Goal: Task Accomplishment & Management: Complete application form

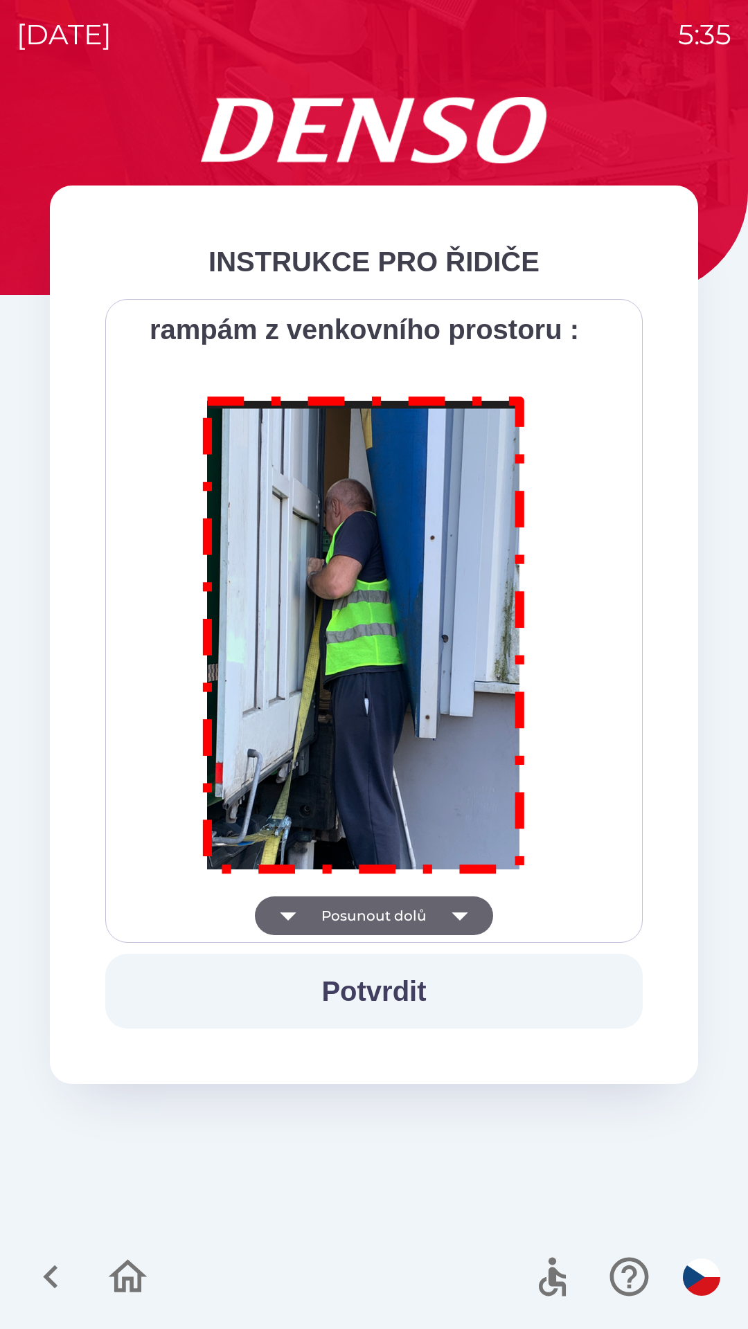
scroll to position [7782, 0]
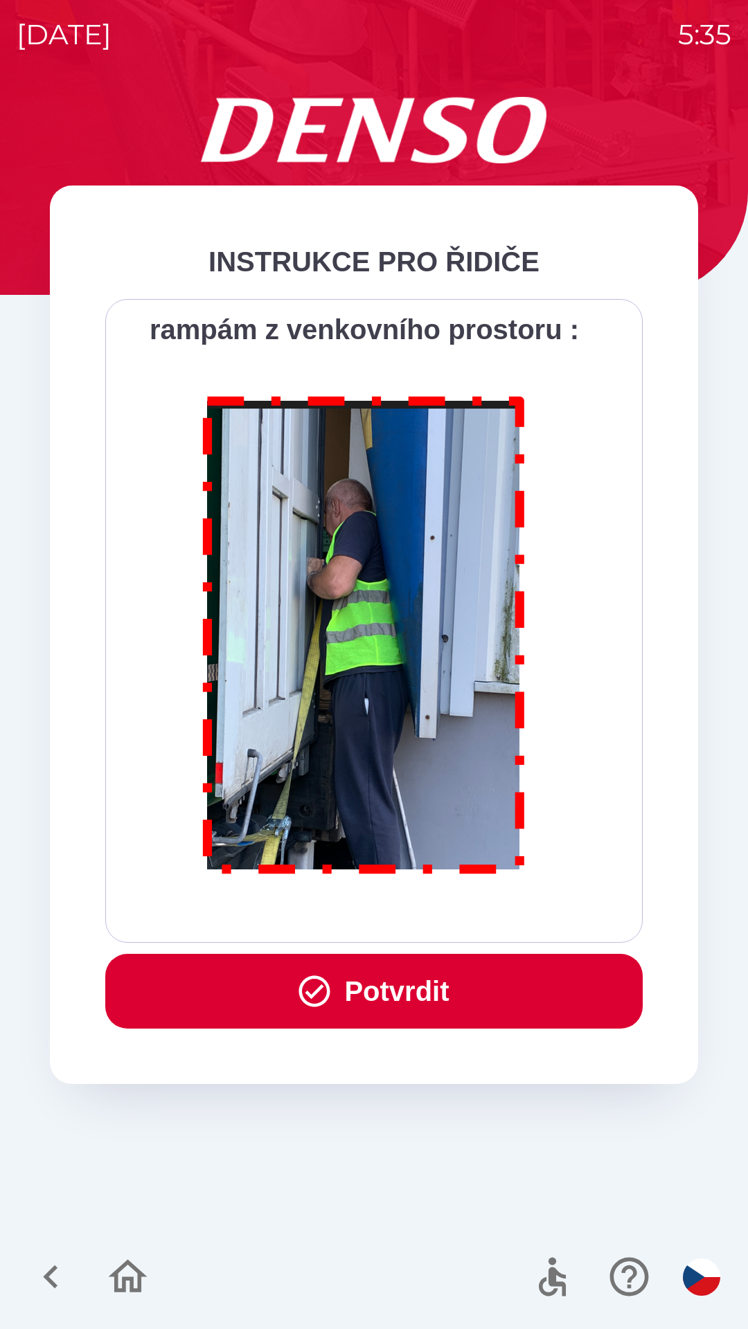
click at [383, 993] on button "Potvrdit" at bounding box center [373, 991] width 537 height 75
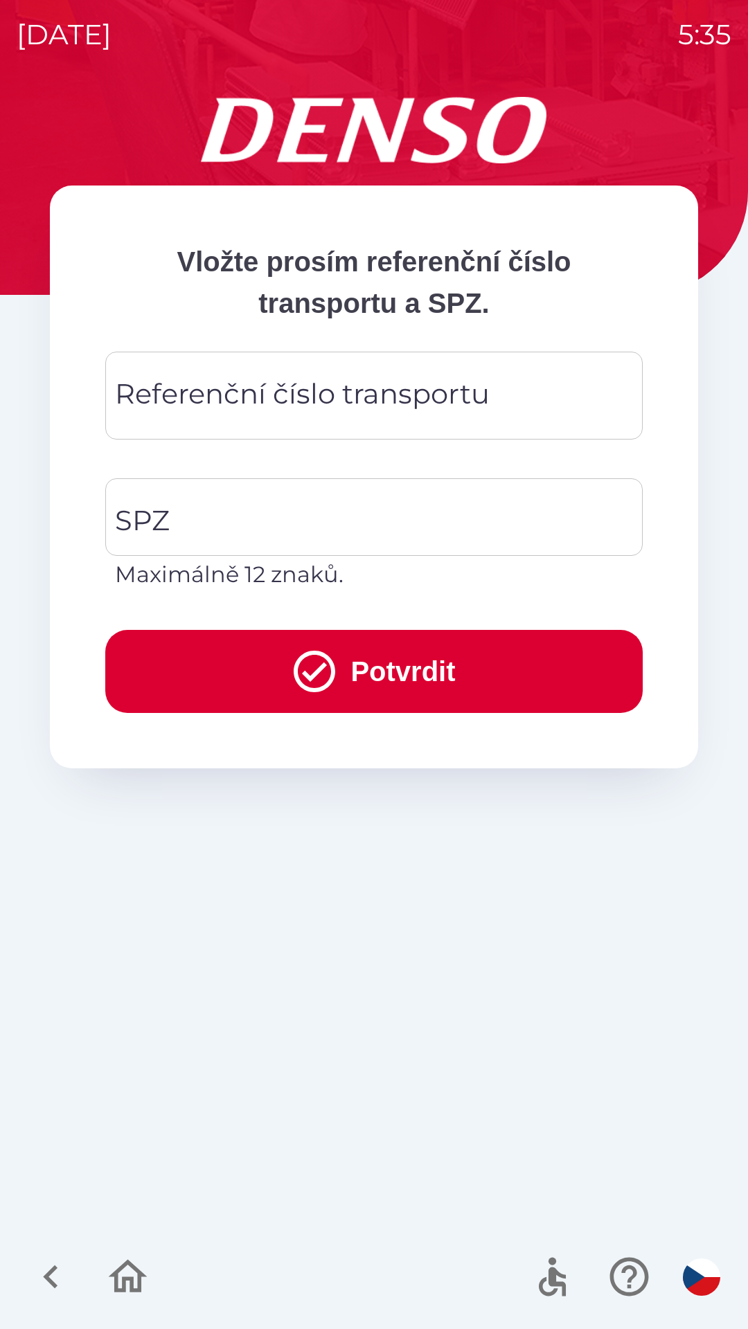
click at [231, 390] on div "Referenční číslo transportu Referenční číslo transportu" at bounding box center [373, 396] width 537 height 88
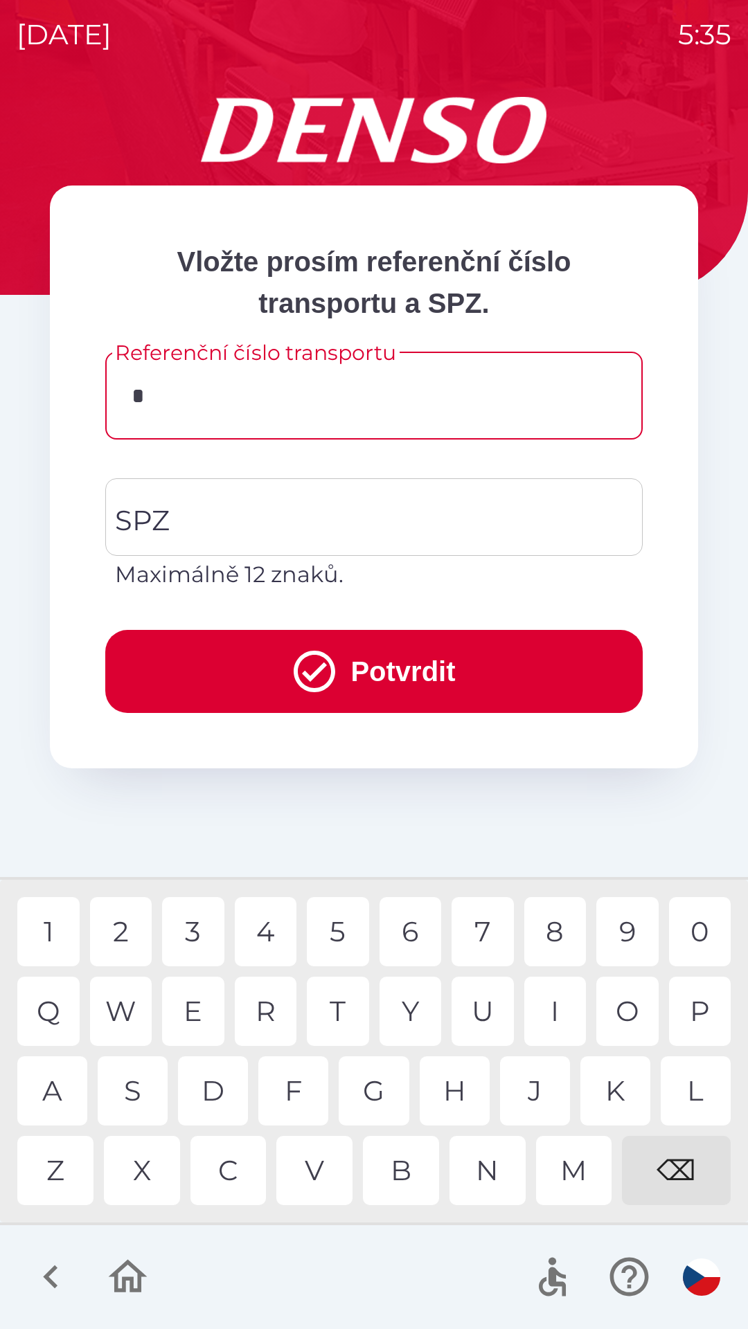
click at [620, 1098] on div "K" at bounding box center [615, 1091] width 70 height 69
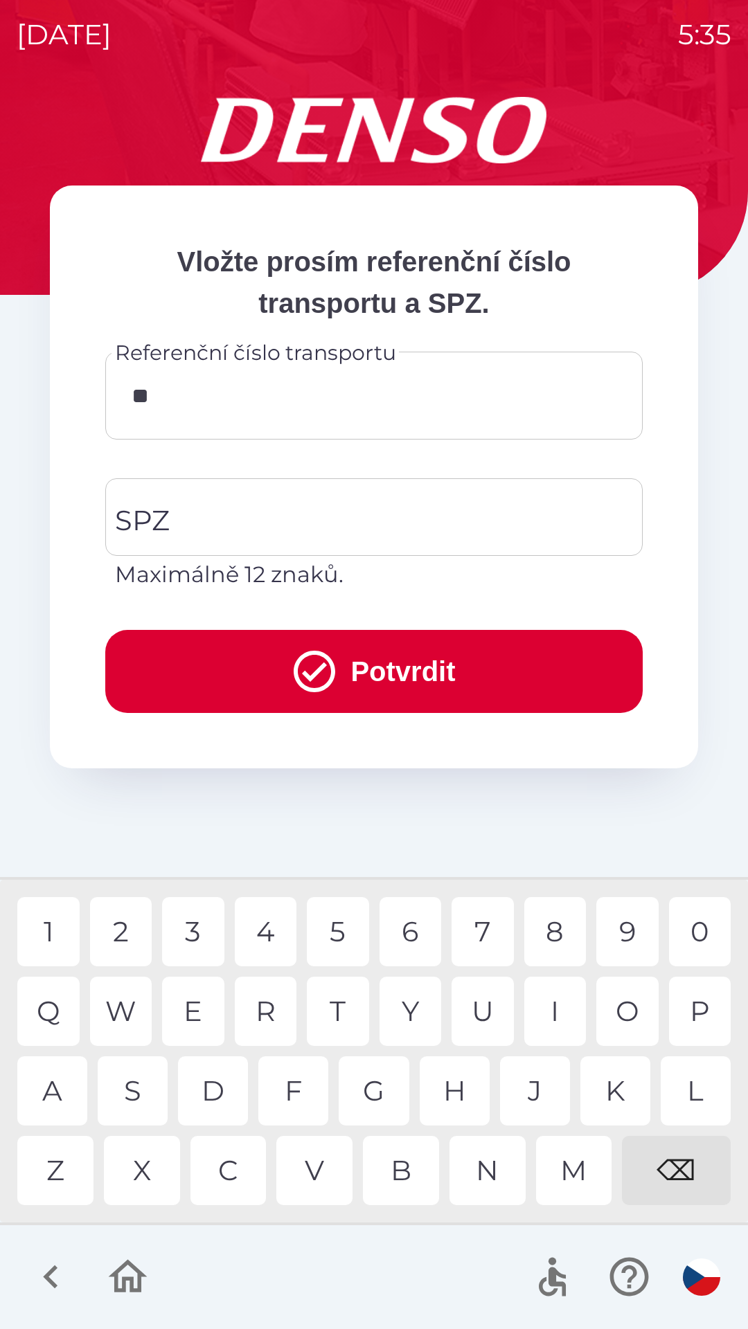
click at [690, 937] on div "0" at bounding box center [700, 931] width 62 height 69
click at [273, 935] on div "4" at bounding box center [266, 931] width 62 height 69
type input "******"
click at [53, 930] on div "1" at bounding box center [48, 931] width 62 height 69
click at [186, 509] on input "SPZ" at bounding box center [363, 517] width 504 height 65
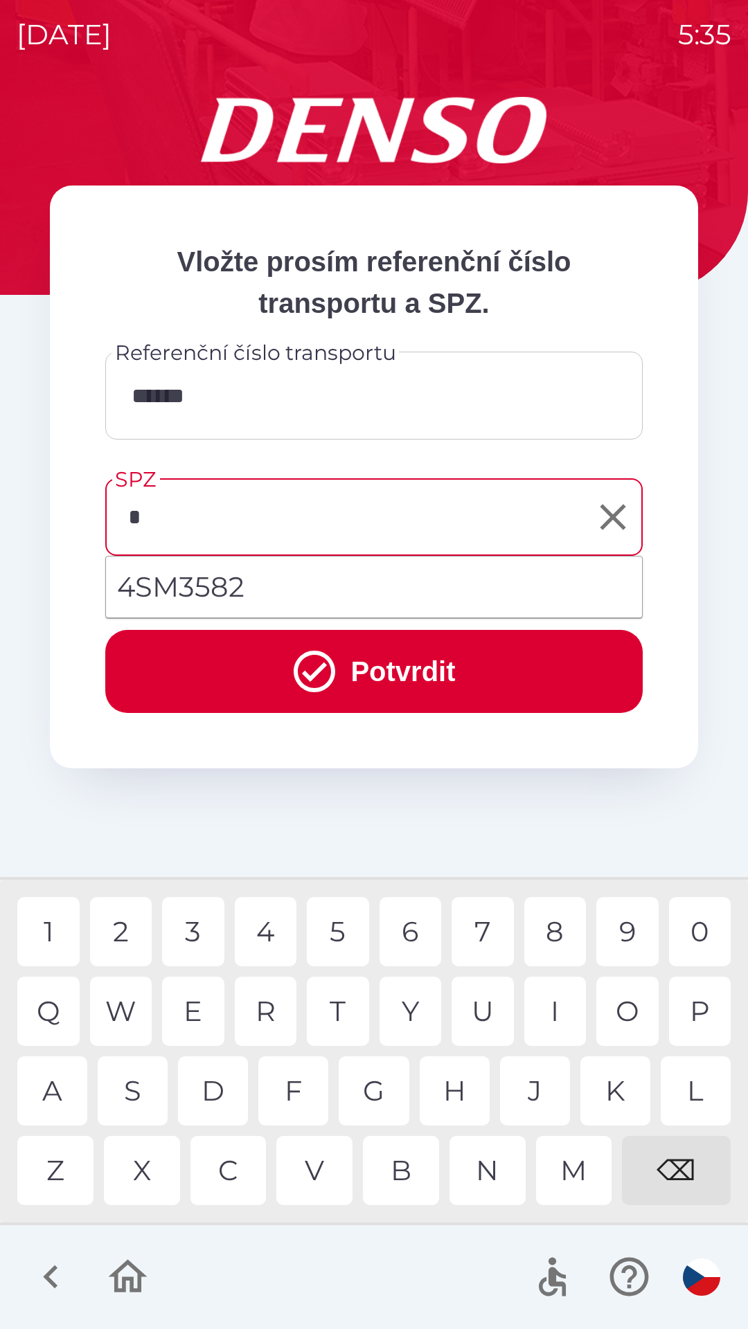
click at [271, 935] on div "4" at bounding box center [266, 931] width 62 height 69
click at [127, 1100] on div "S" at bounding box center [133, 1091] width 70 height 69
type input "*******"
click at [234, 670] on button "Potvrdit" at bounding box center [373, 671] width 537 height 83
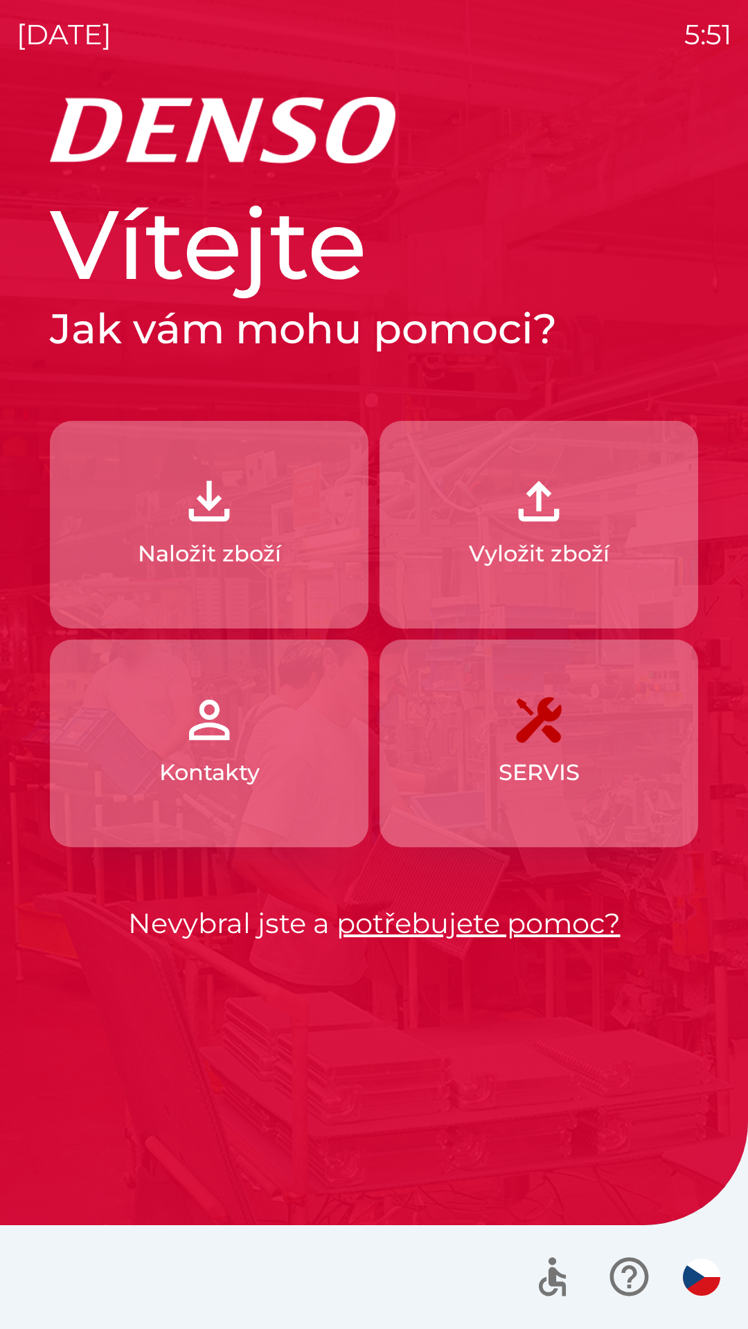
click at [533, 539] on p "Vyložit zboží" at bounding box center [539, 553] width 141 height 33
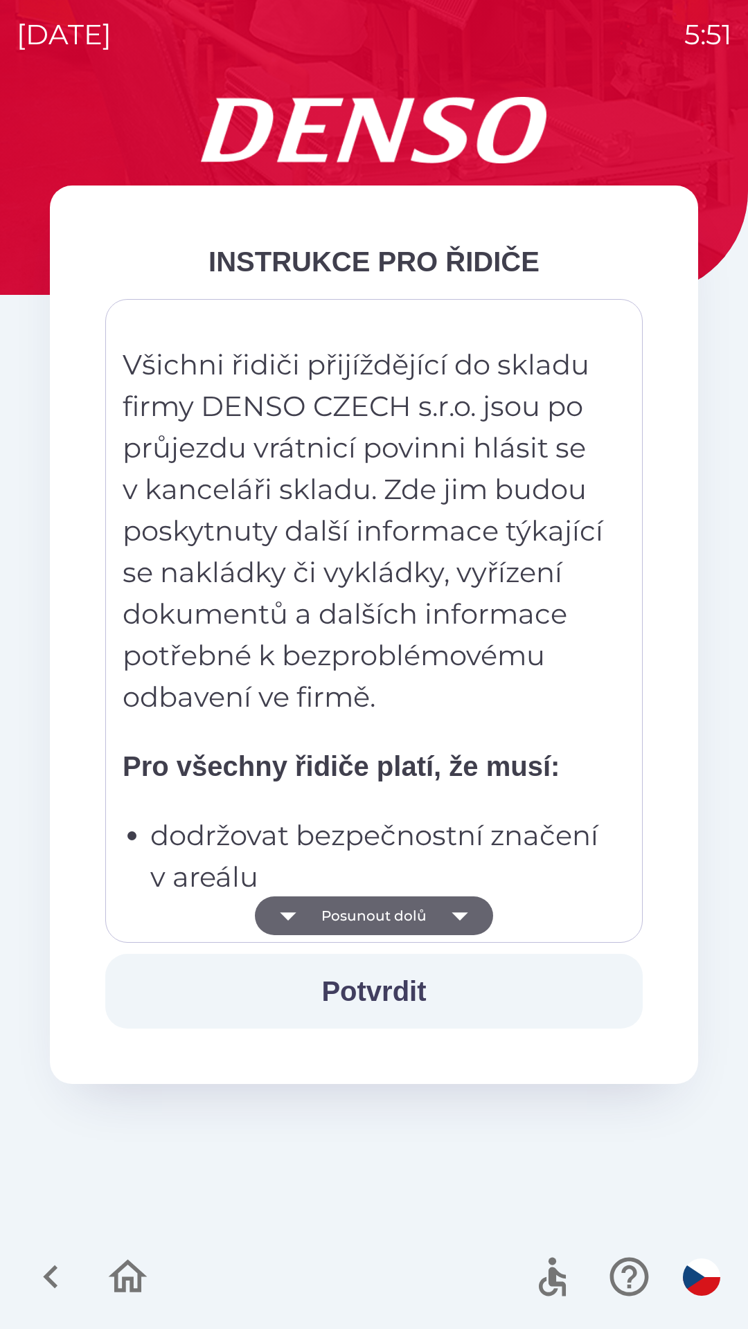
click at [453, 924] on icon "button" at bounding box center [459, 916] width 39 height 39
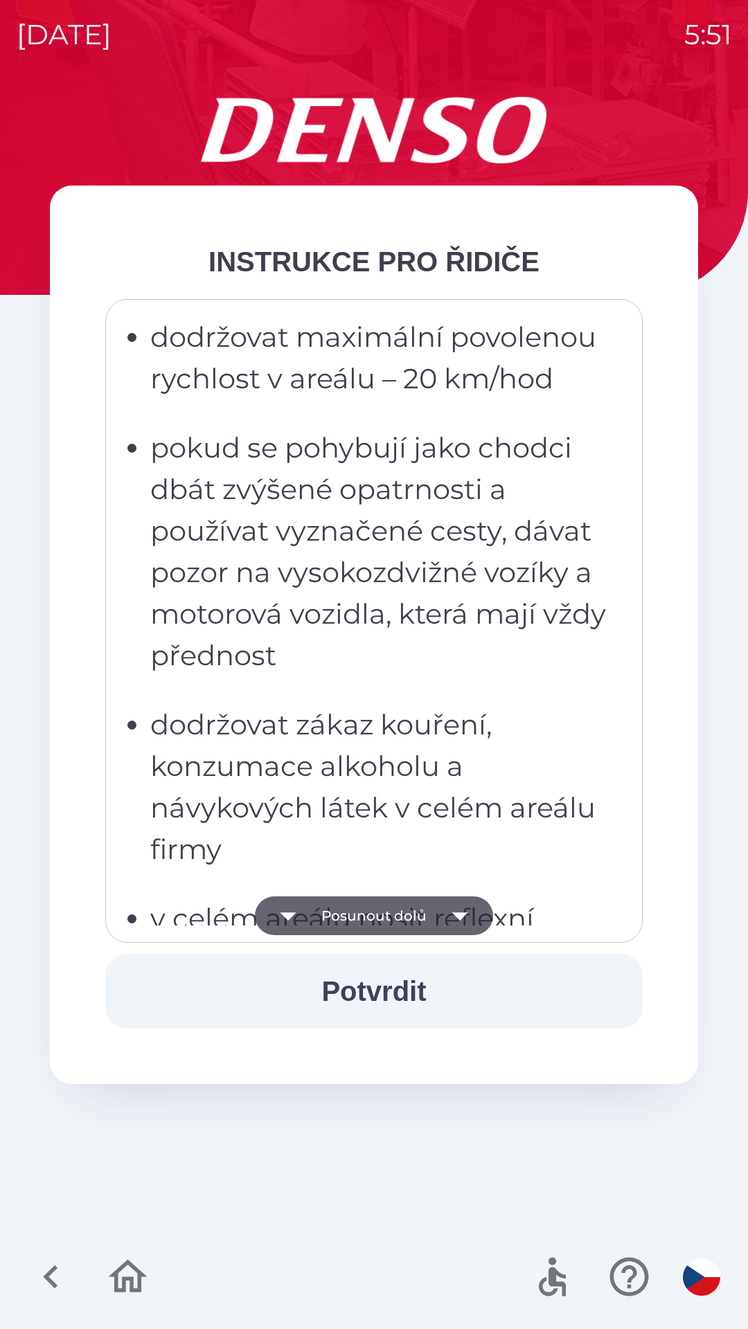
click at [468, 902] on icon "button" at bounding box center [459, 916] width 39 height 39
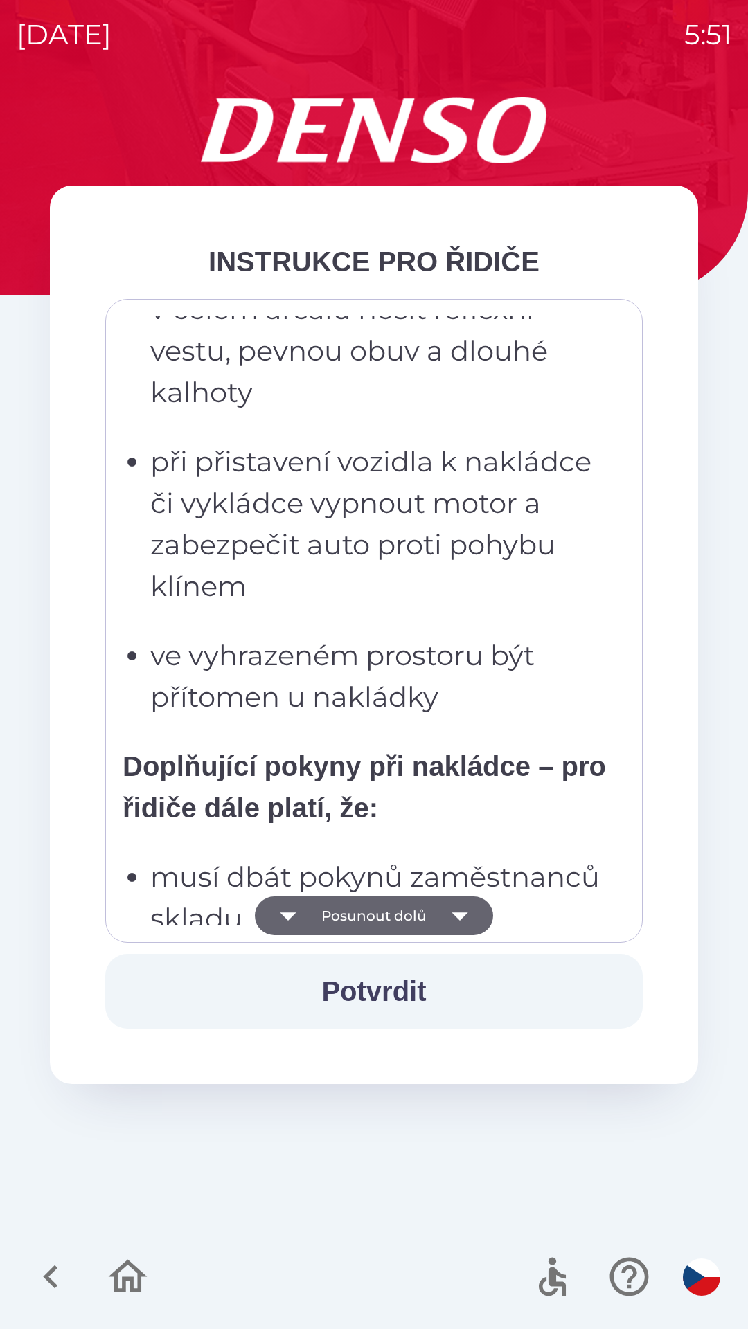
click at [453, 919] on icon "button" at bounding box center [459, 916] width 39 height 39
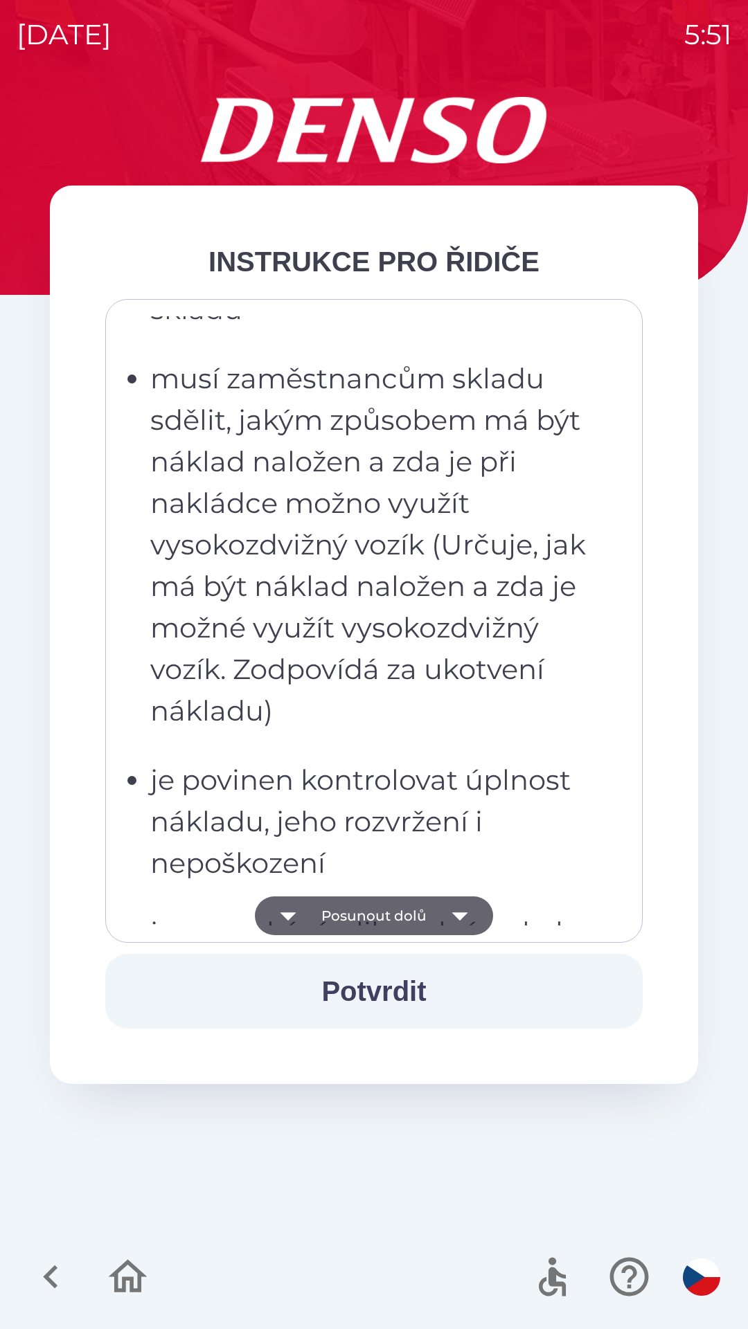
click at [454, 908] on icon "button" at bounding box center [459, 916] width 39 height 39
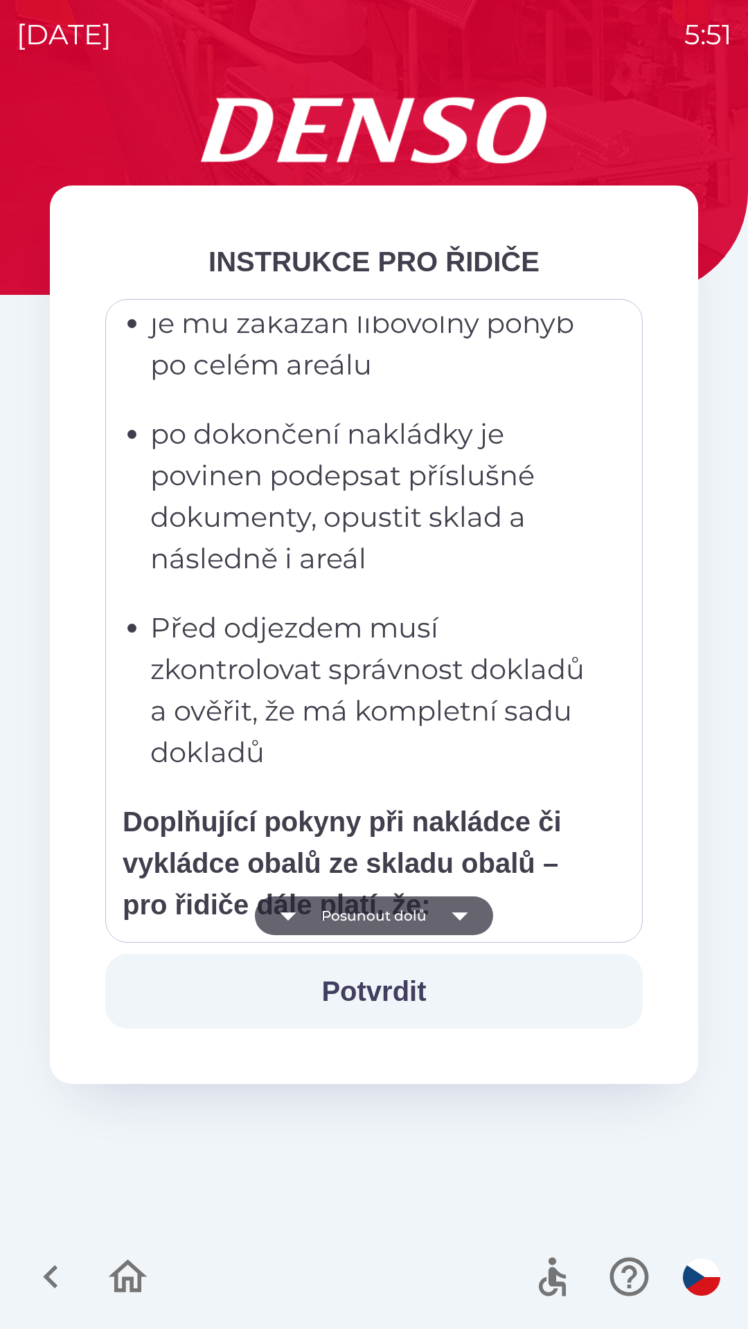
click at [451, 908] on icon "button" at bounding box center [459, 916] width 39 height 39
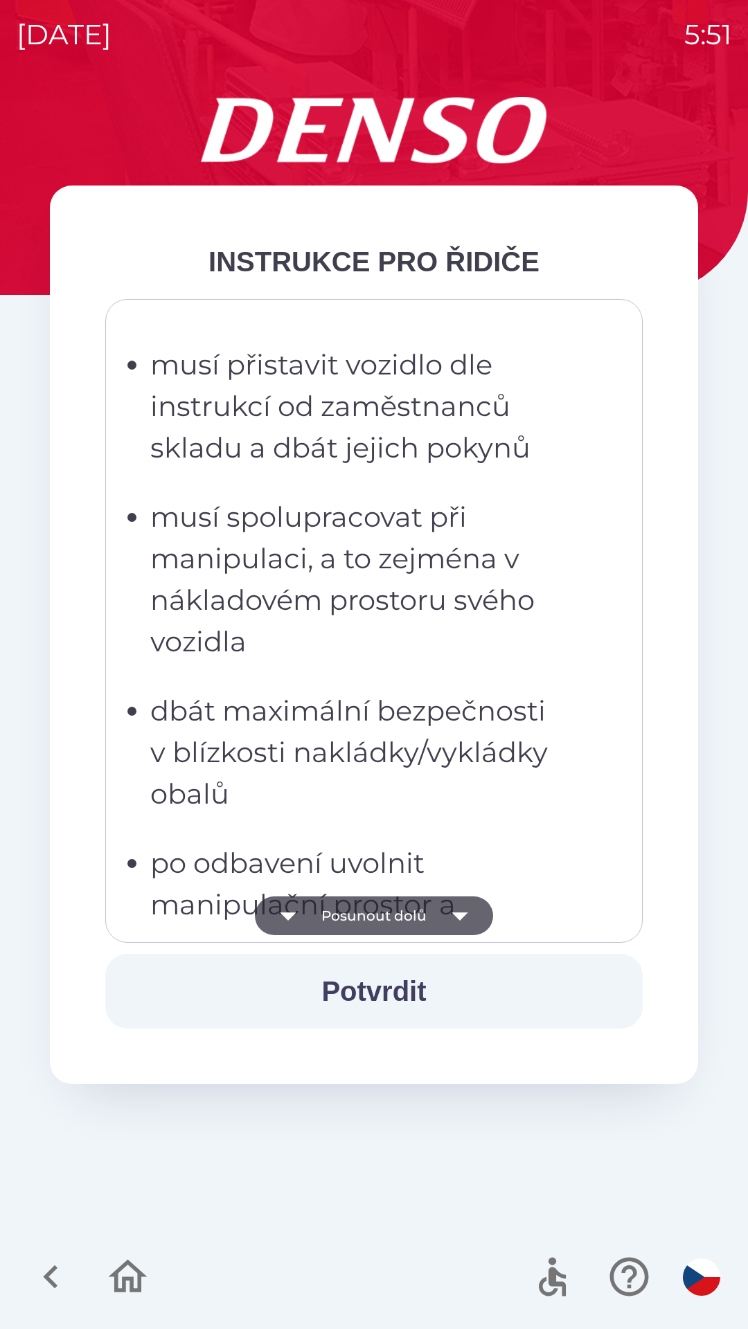
click at [453, 906] on icon "button" at bounding box center [459, 916] width 39 height 39
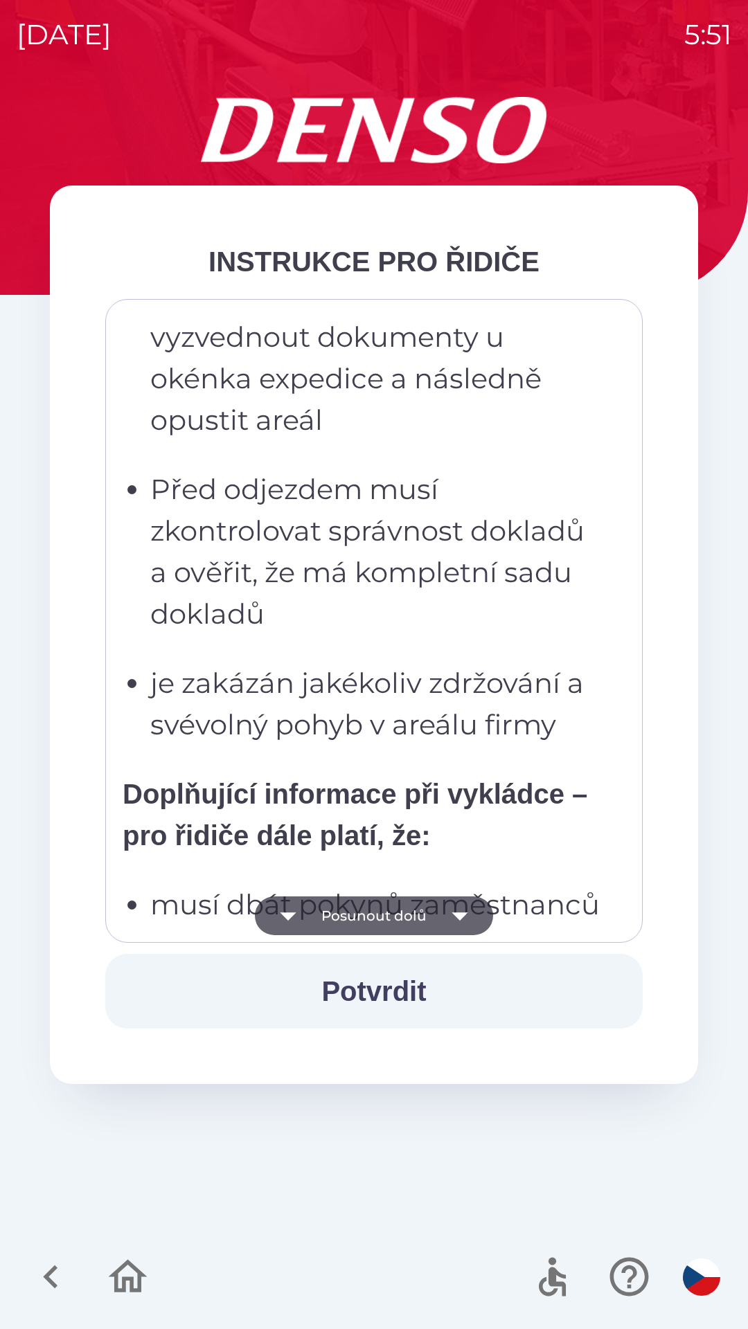
click at [451, 921] on icon "button" at bounding box center [459, 916] width 39 height 39
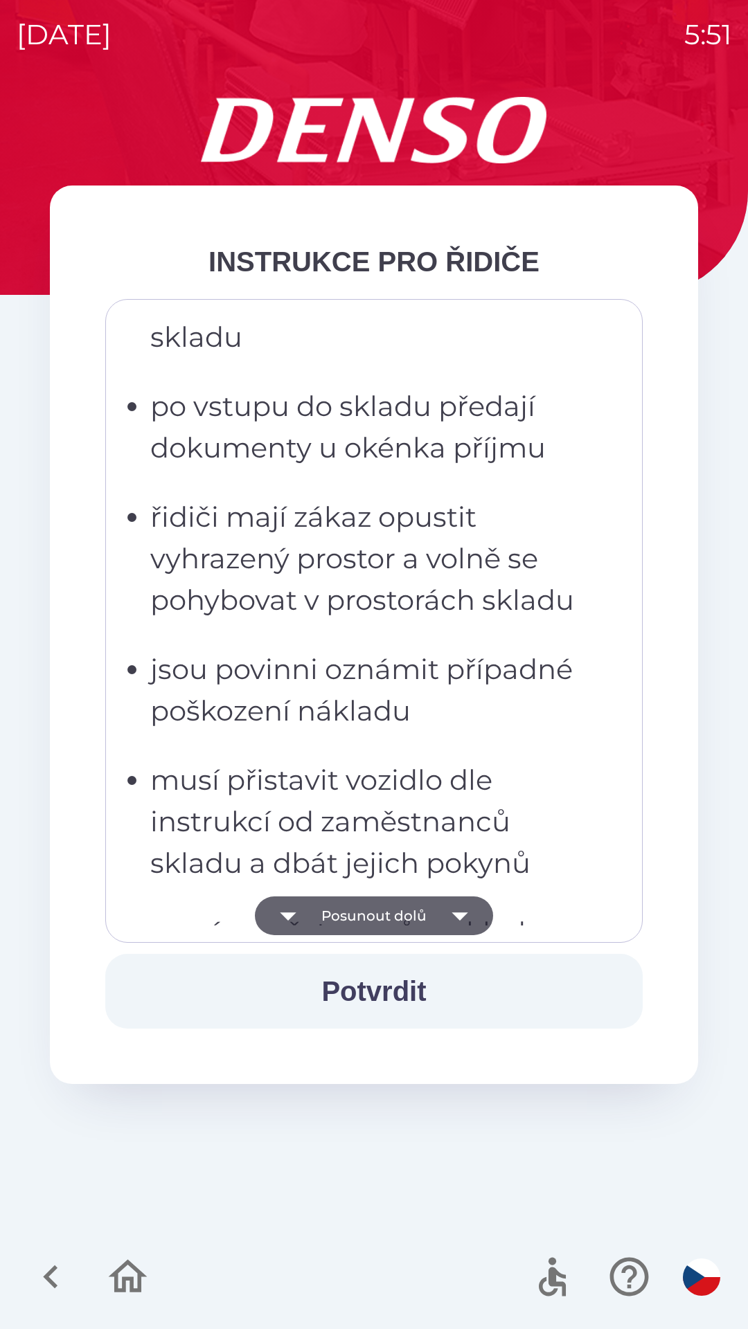
click at [460, 904] on icon "button" at bounding box center [459, 916] width 39 height 39
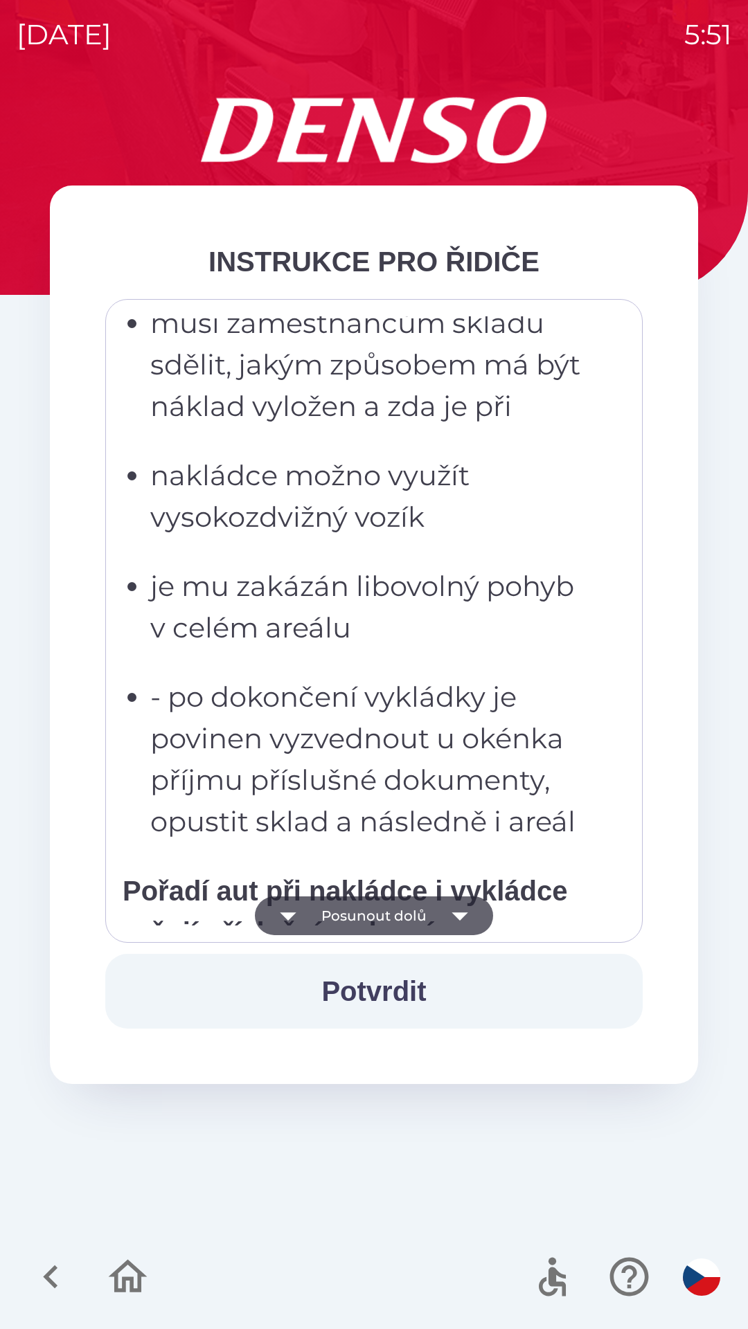
click at [447, 920] on icon "button" at bounding box center [459, 916] width 39 height 39
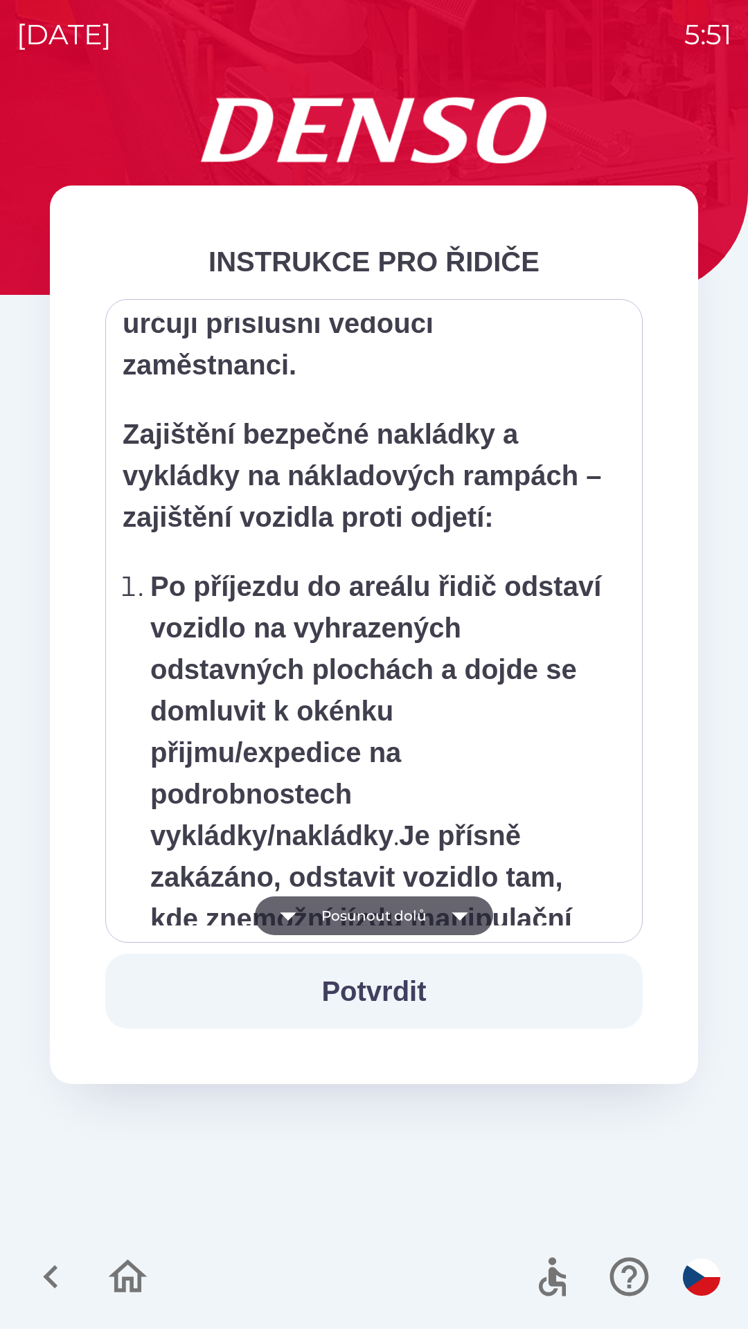
click at [449, 916] on icon "button" at bounding box center [459, 916] width 39 height 39
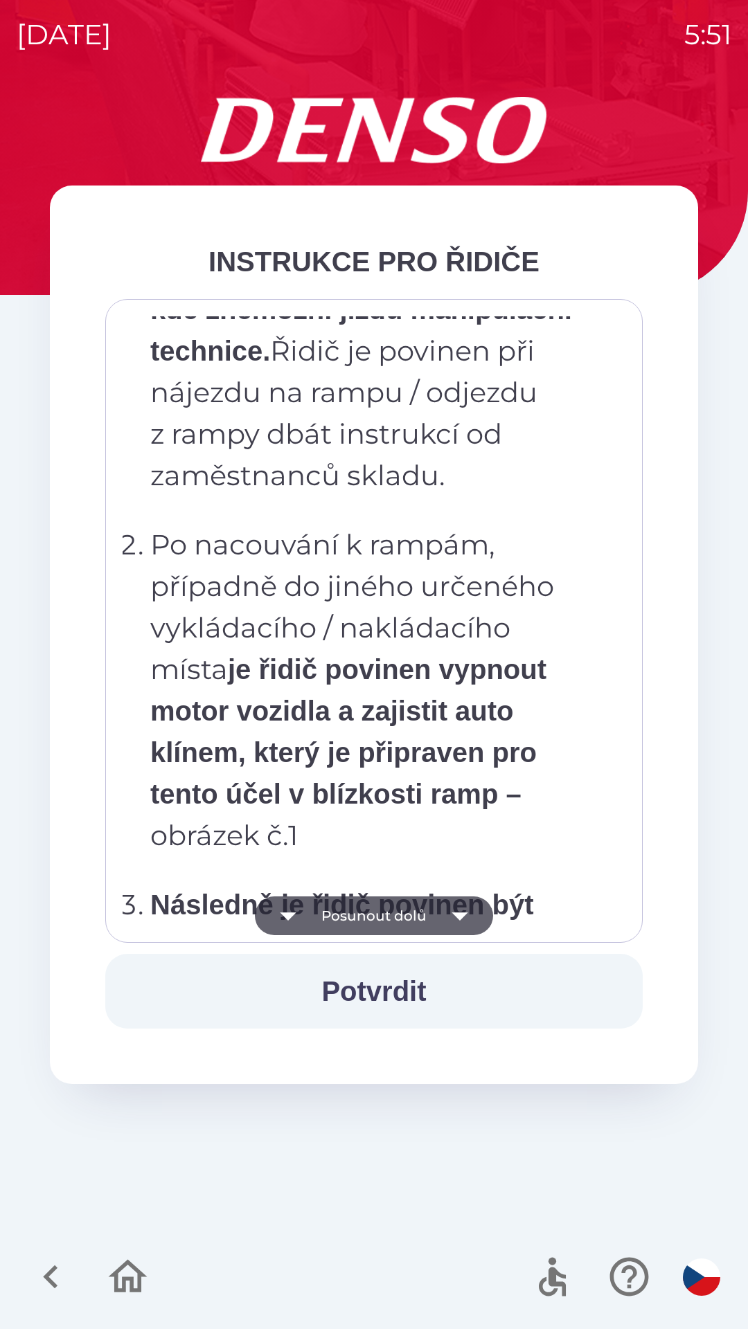
click at [449, 920] on icon "button" at bounding box center [459, 916] width 39 height 39
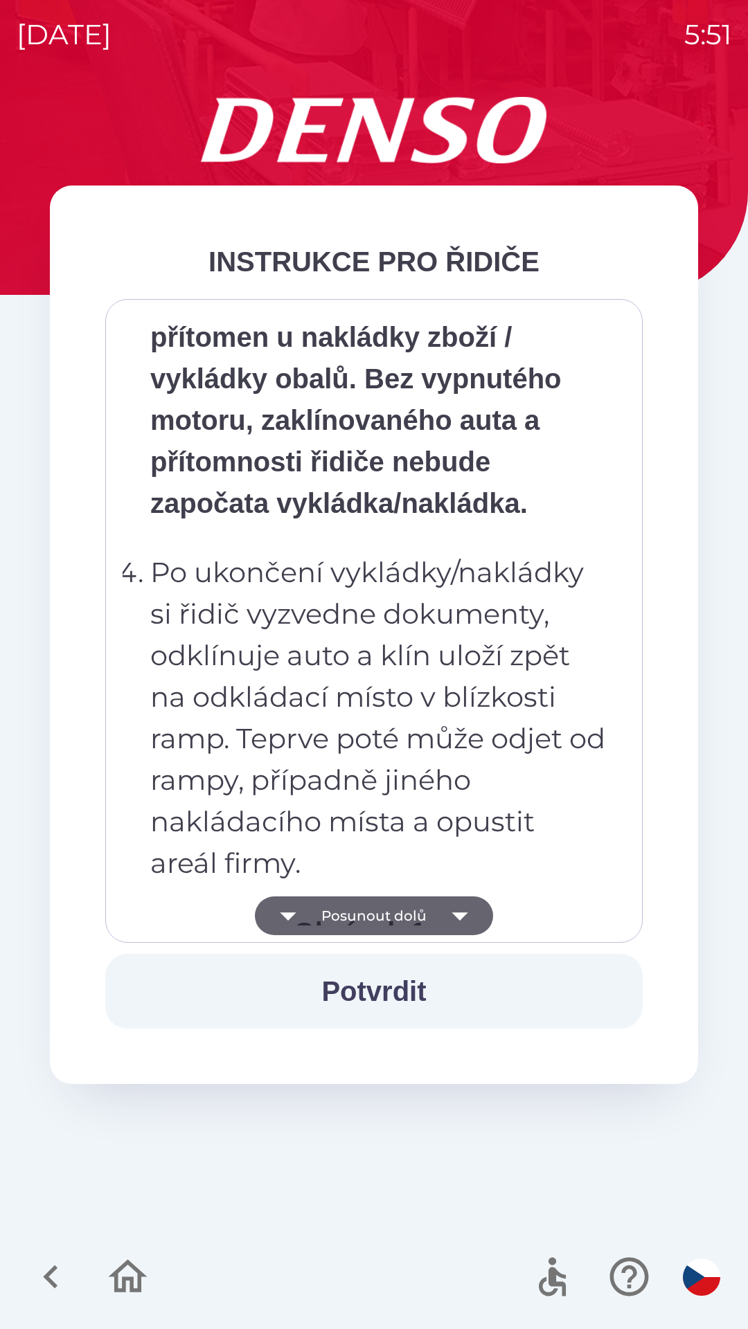
click at [449, 908] on icon "button" at bounding box center [459, 916] width 39 height 39
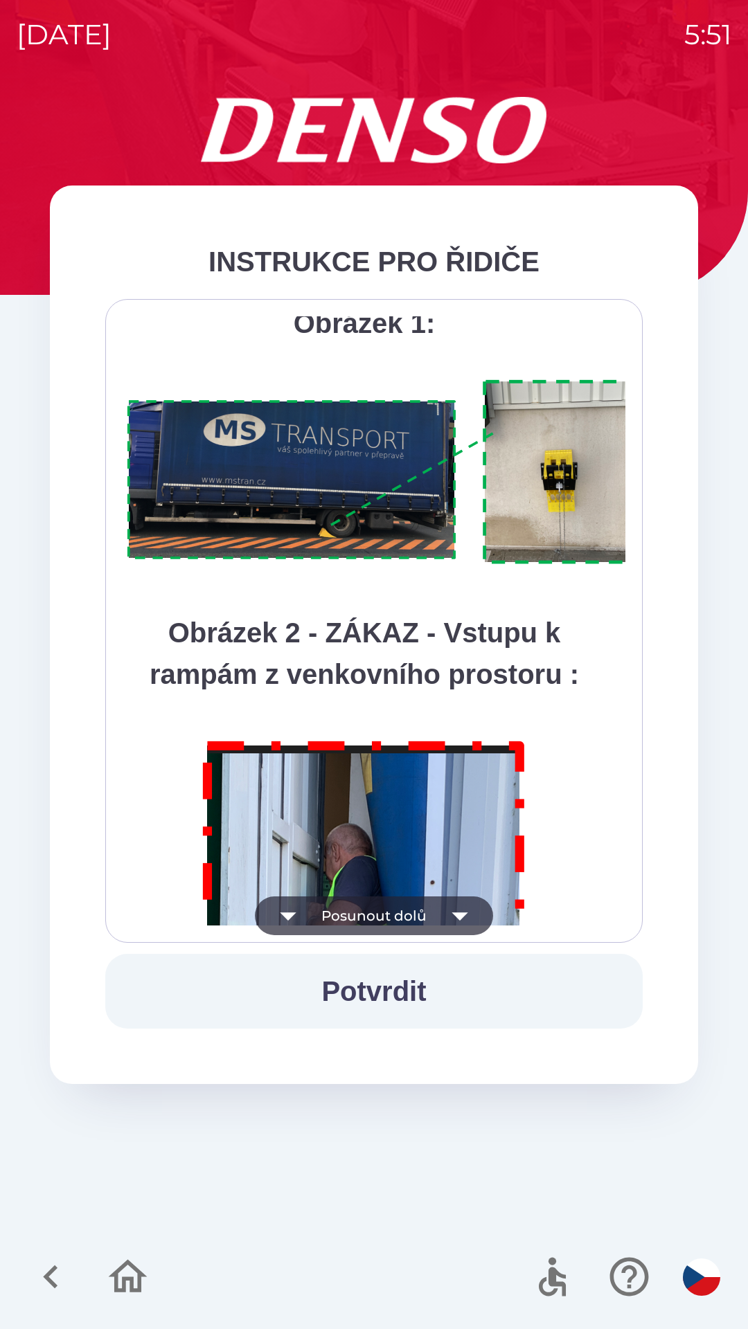
click at [447, 917] on icon "button" at bounding box center [459, 916] width 39 height 39
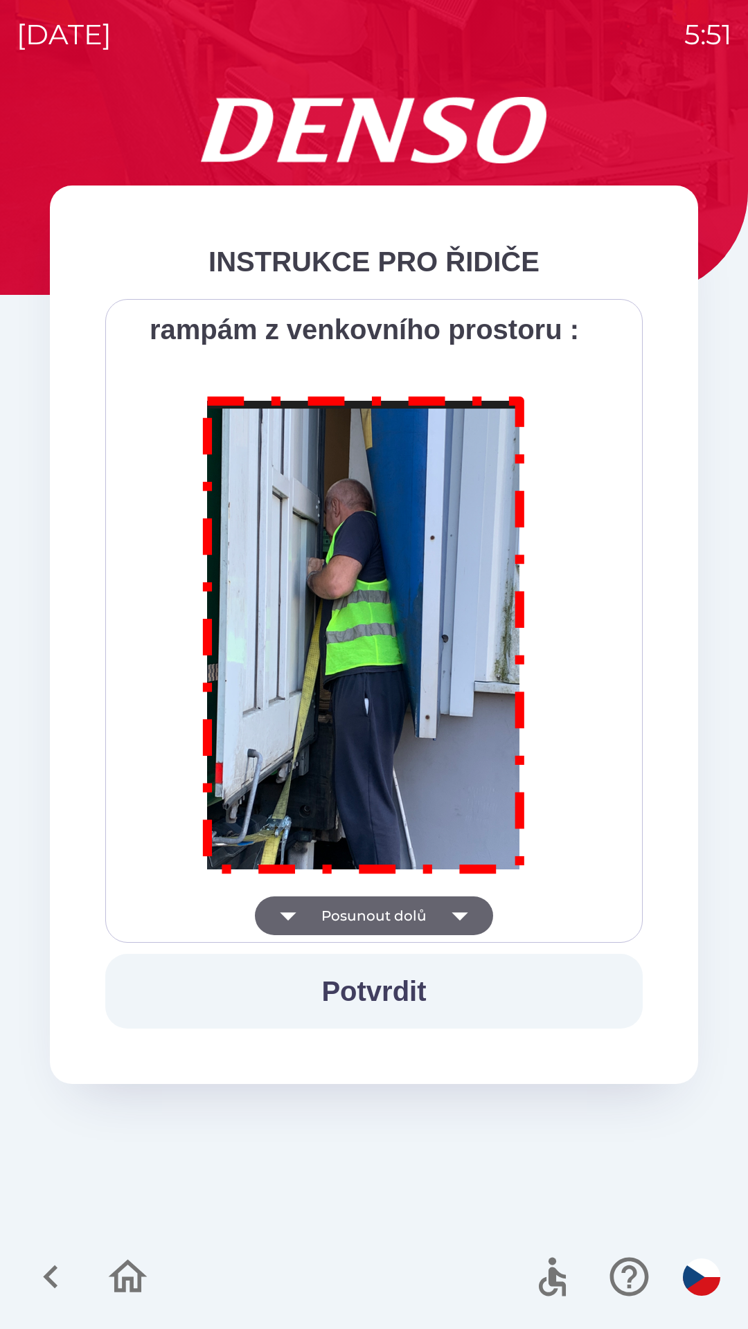
click at [443, 916] on div "Všichni řidiči přijíždějící do skladu firmy DENSO CZECH s.r.o. jsou po průjezdu…" at bounding box center [374, 620] width 503 height 609
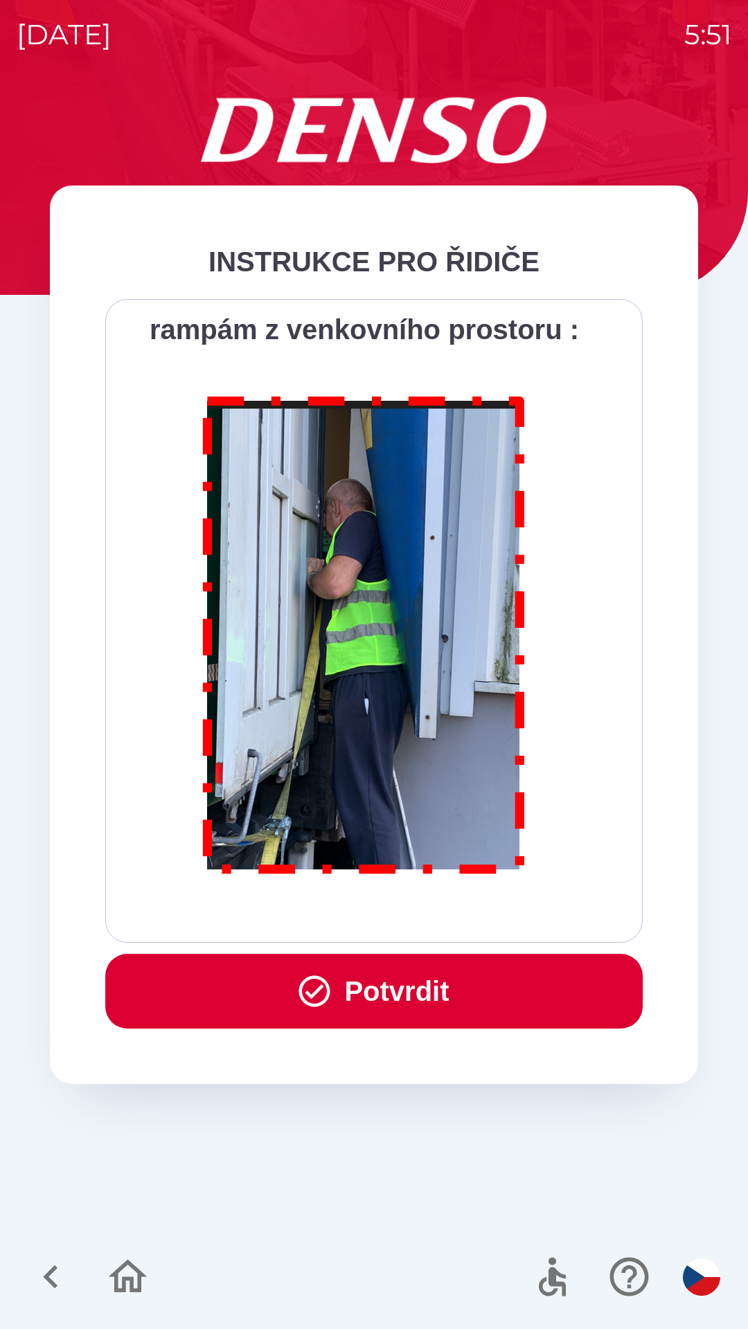
click at [429, 983] on button "Potvrdit" at bounding box center [373, 991] width 537 height 75
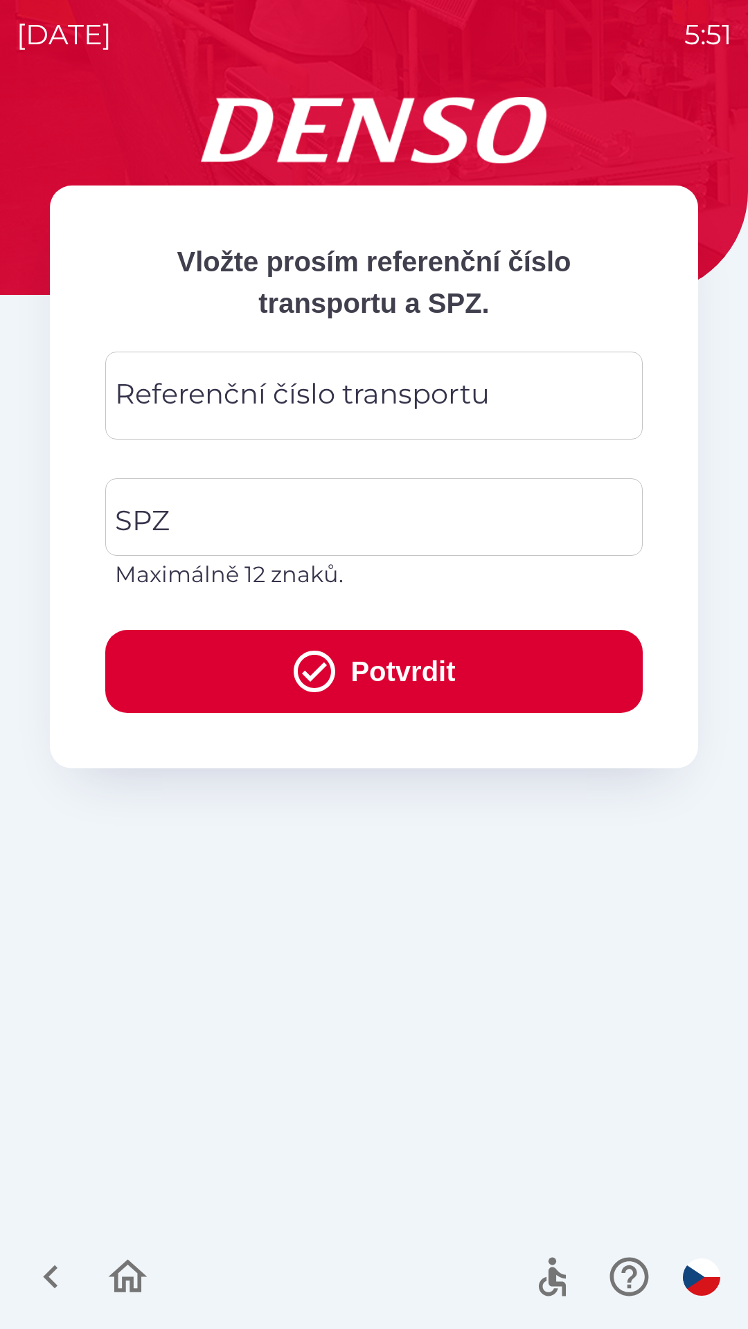
click at [184, 409] on div "Referenční číslo transportu Referenční číslo transportu" at bounding box center [373, 396] width 537 height 88
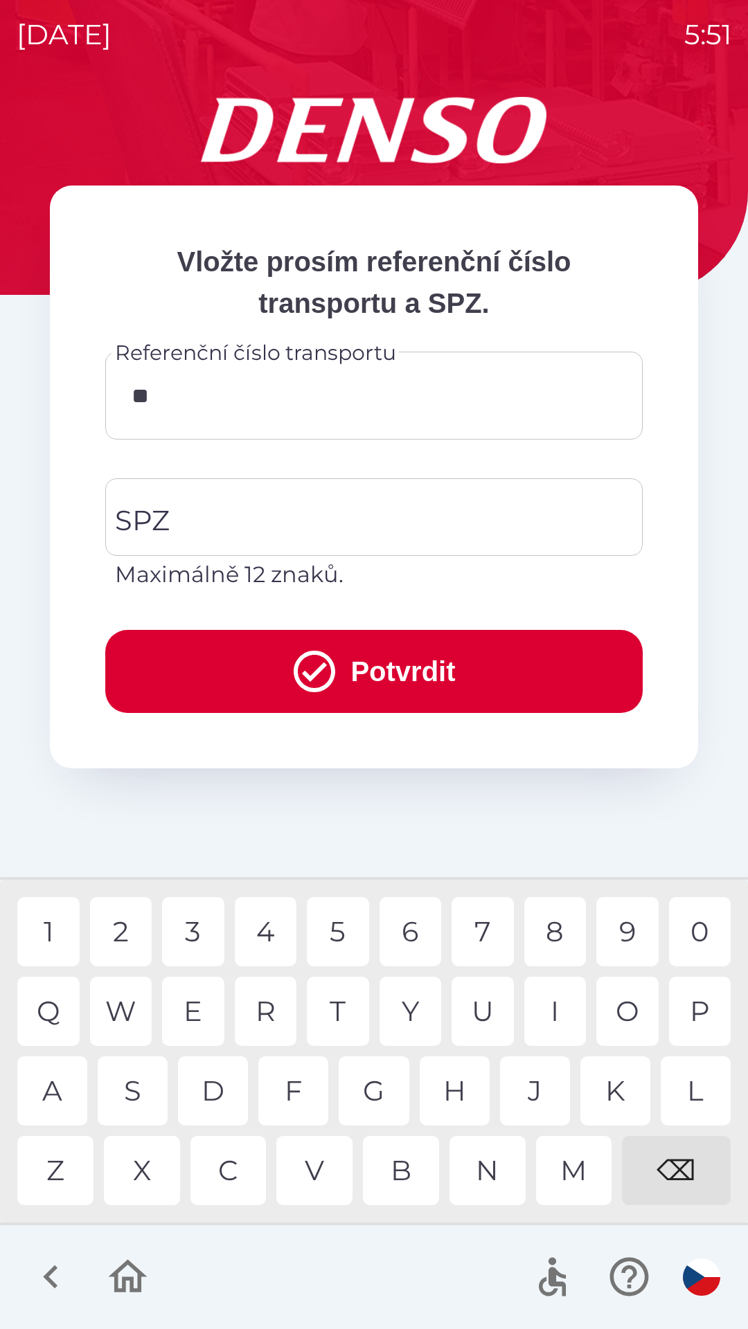
click at [378, 1088] on div "G" at bounding box center [374, 1091] width 70 height 69
click at [133, 1081] on div "S" at bounding box center [133, 1091] width 70 height 69
click at [187, 940] on div "3" at bounding box center [193, 931] width 62 height 69
click at [129, 929] on div "2" at bounding box center [121, 931] width 62 height 69
click at [704, 929] on div "0" at bounding box center [700, 931] width 62 height 69
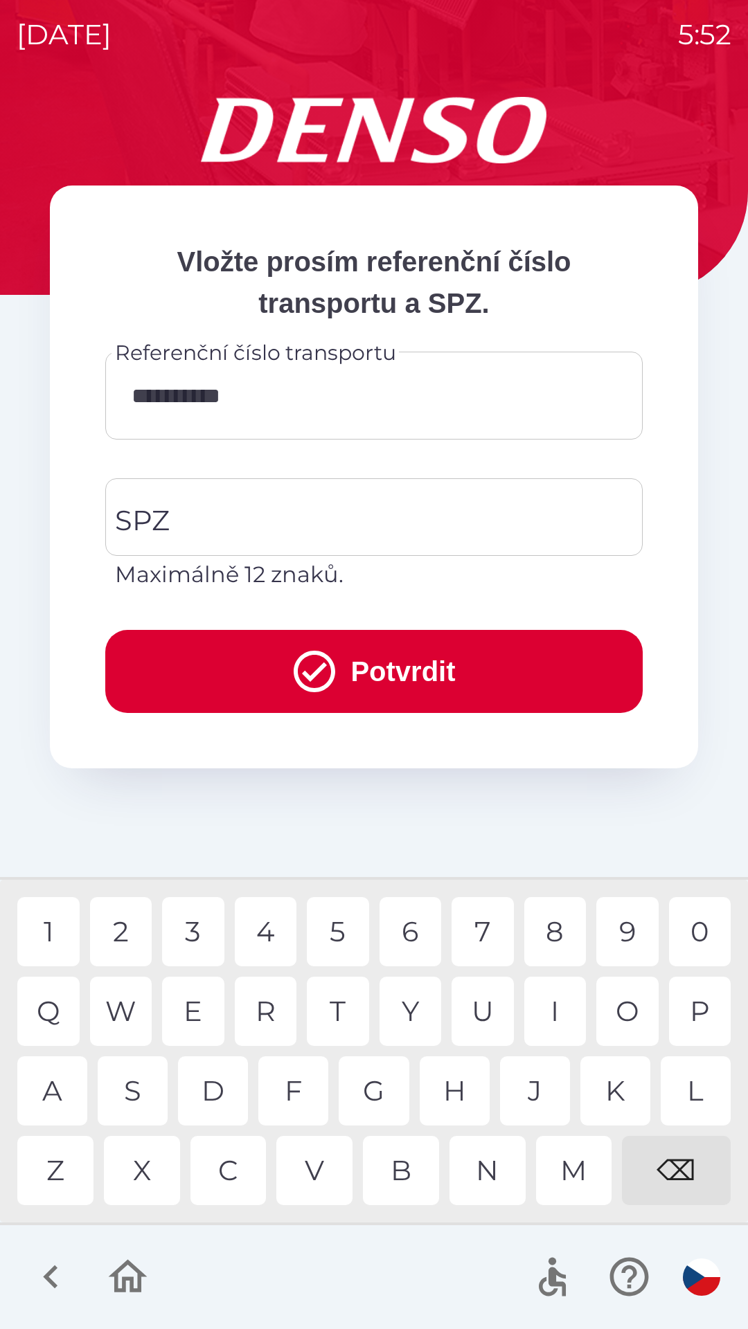
type input "**********"
click at [206, 509] on input "SPZ" at bounding box center [363, 517] width 504 height 65
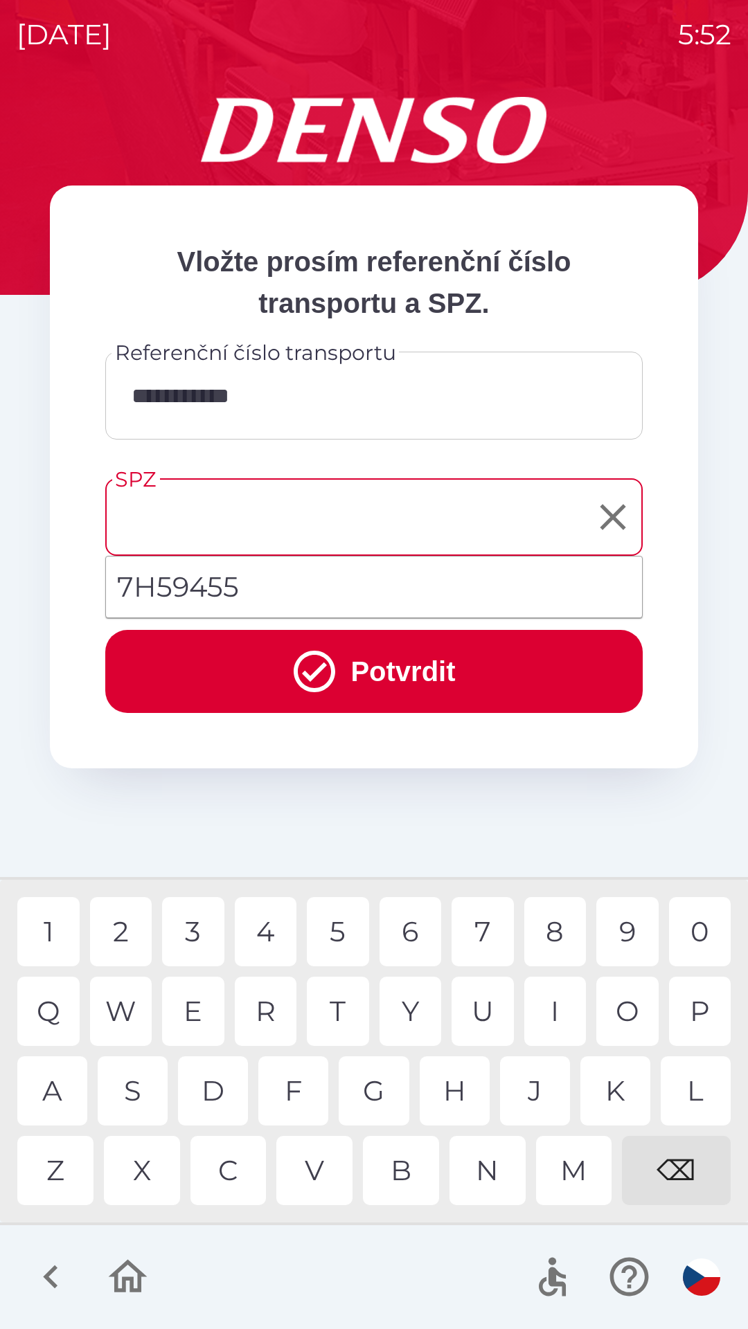
click at [252, 583] on li "7H59455" at bounding box center [374, 587] width 536 height 50
type input "*******"
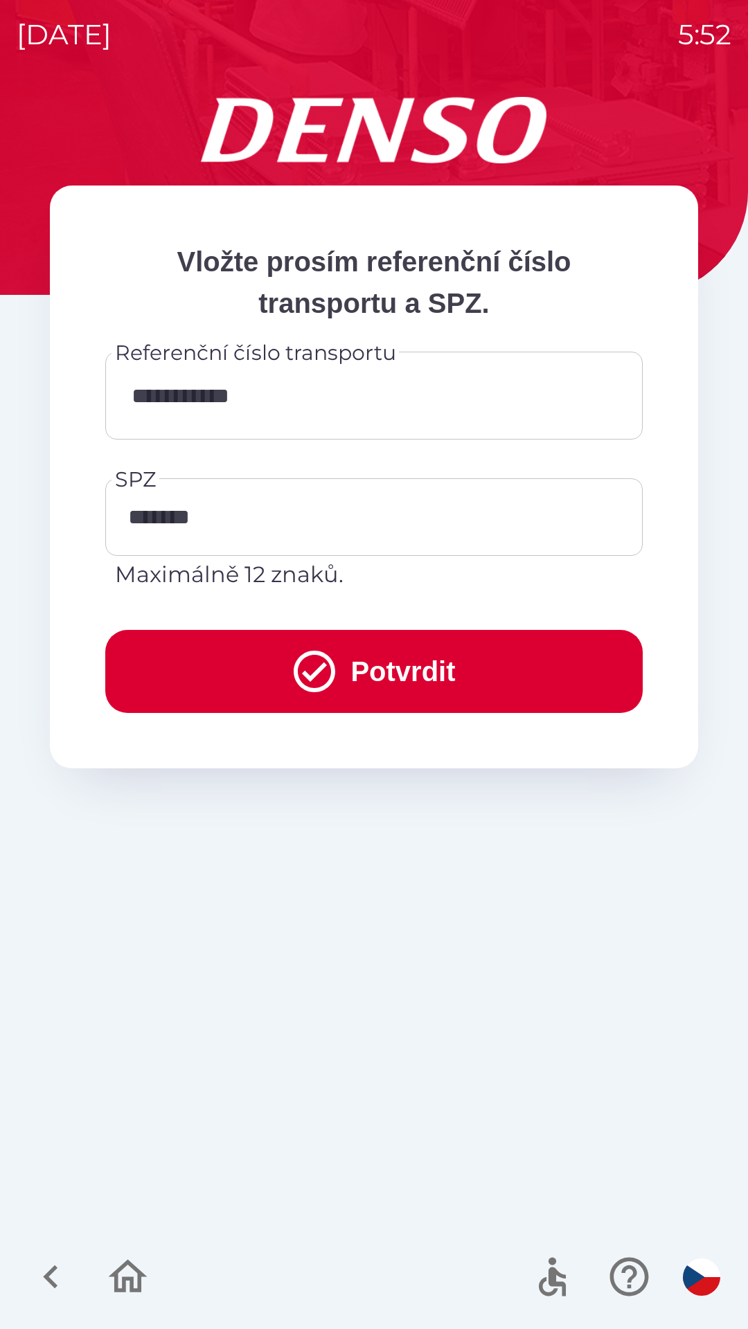
click at [394, 680] on button "Potvrdit" at bounding box center [373, 671] width 537 height 83
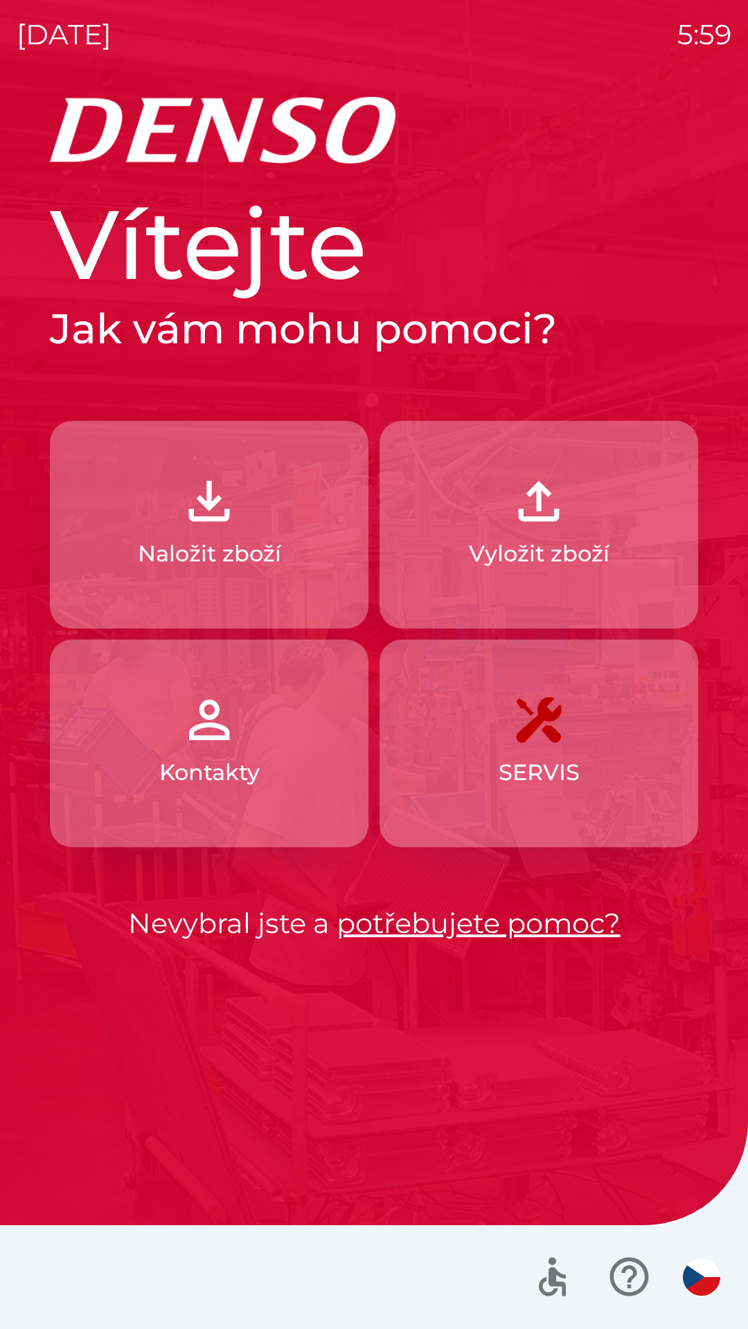
click at [128, 513] on button "Naložit zboží" at bounding box center [209, 525] width 319 height 208
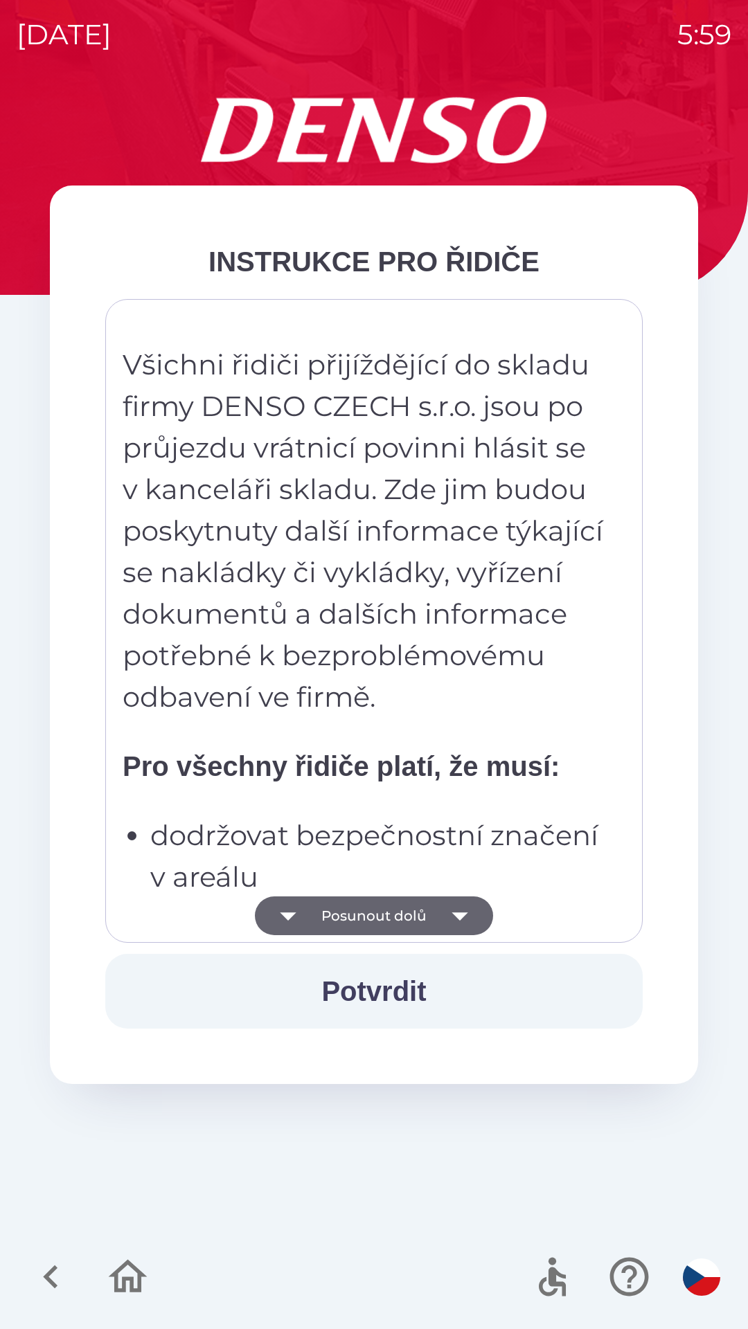
click at [366, 926] on button "Posunout dolů" at bounding box center [374, 916] width 238 height 39
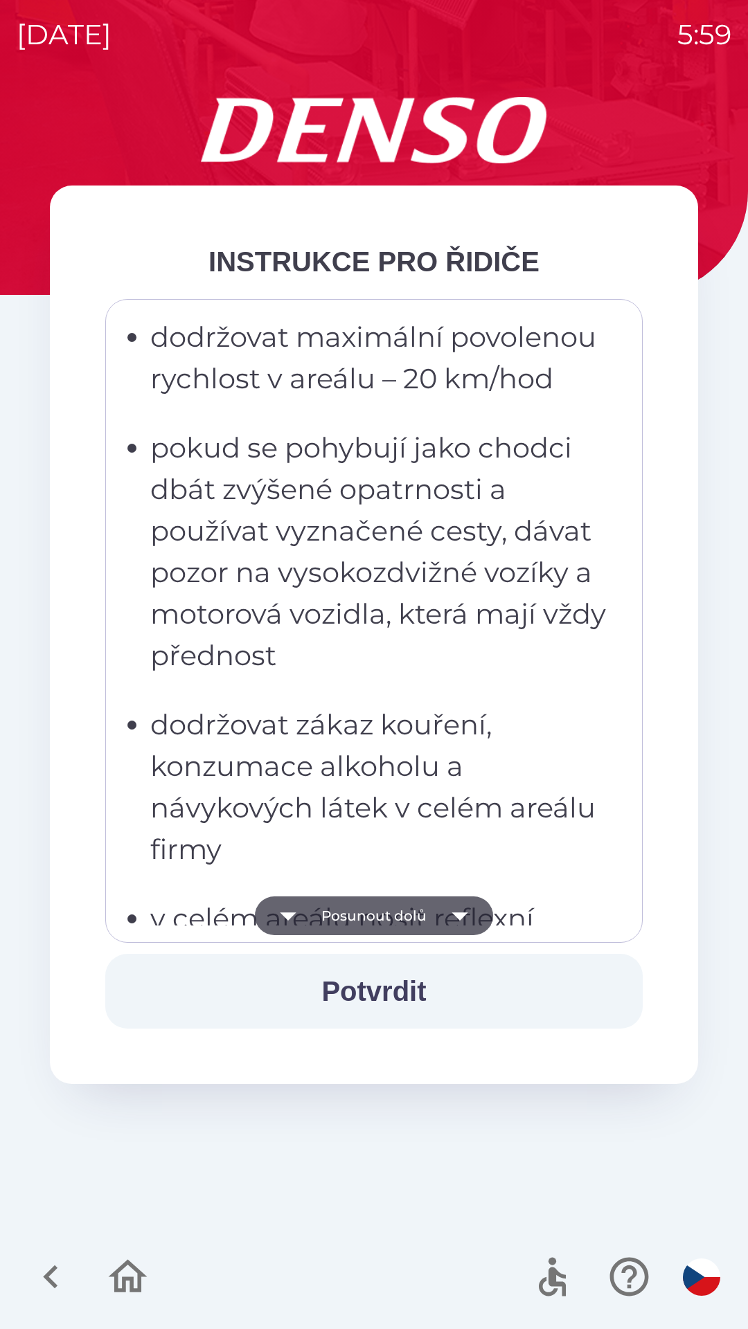
click at [365, 930] on button "Posunout dolů" at bounding box center [374, 916] width 238 height 39
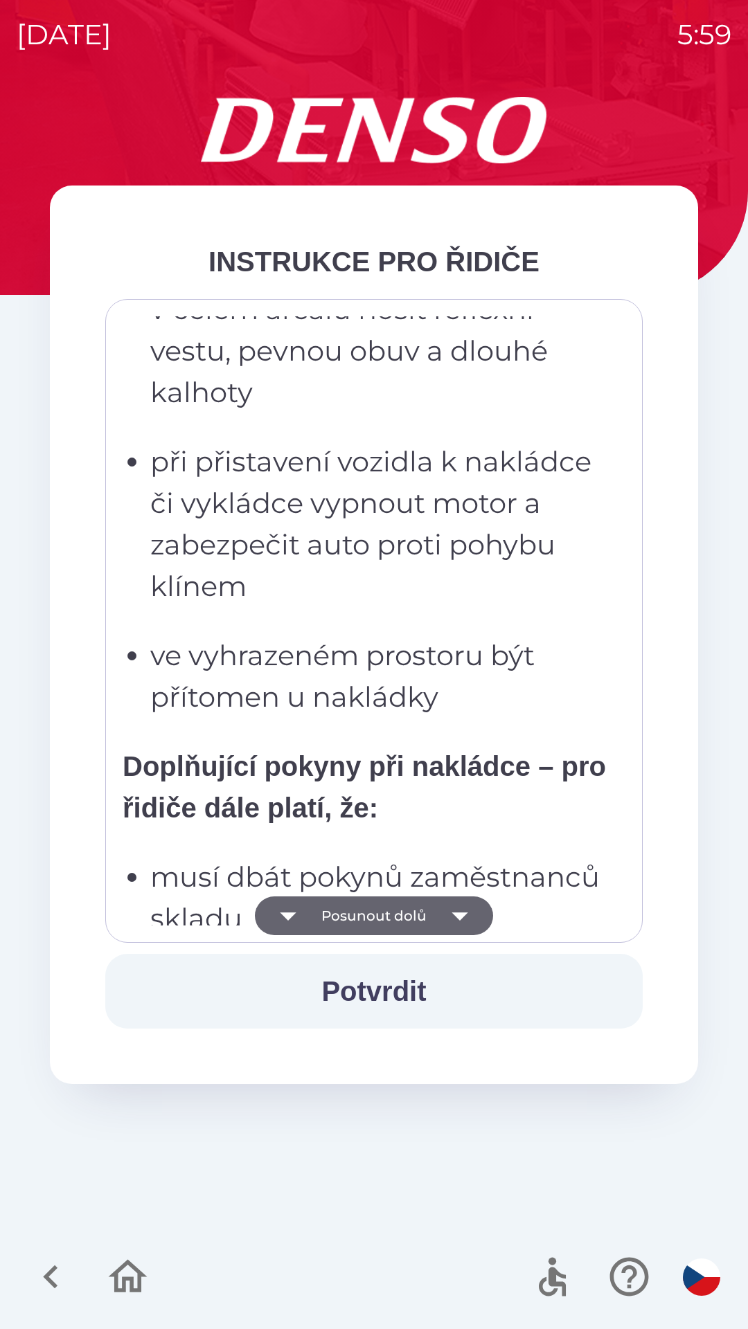
click at [372, 931] on button "Posunout dolů" at bounding box center [374, 916] width 238 height 39
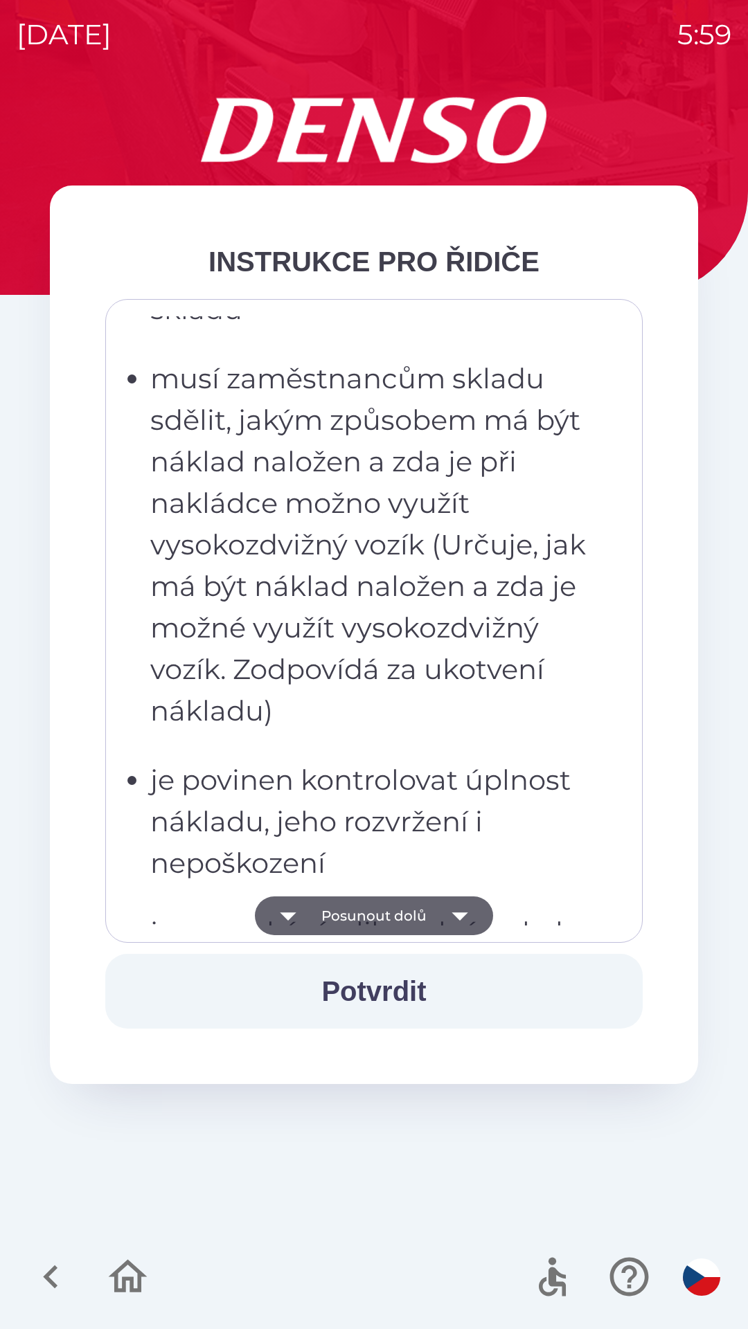
click at [364, 926] on button "Posunout dolů" at bounding box center [374, 916] width 238 height 39
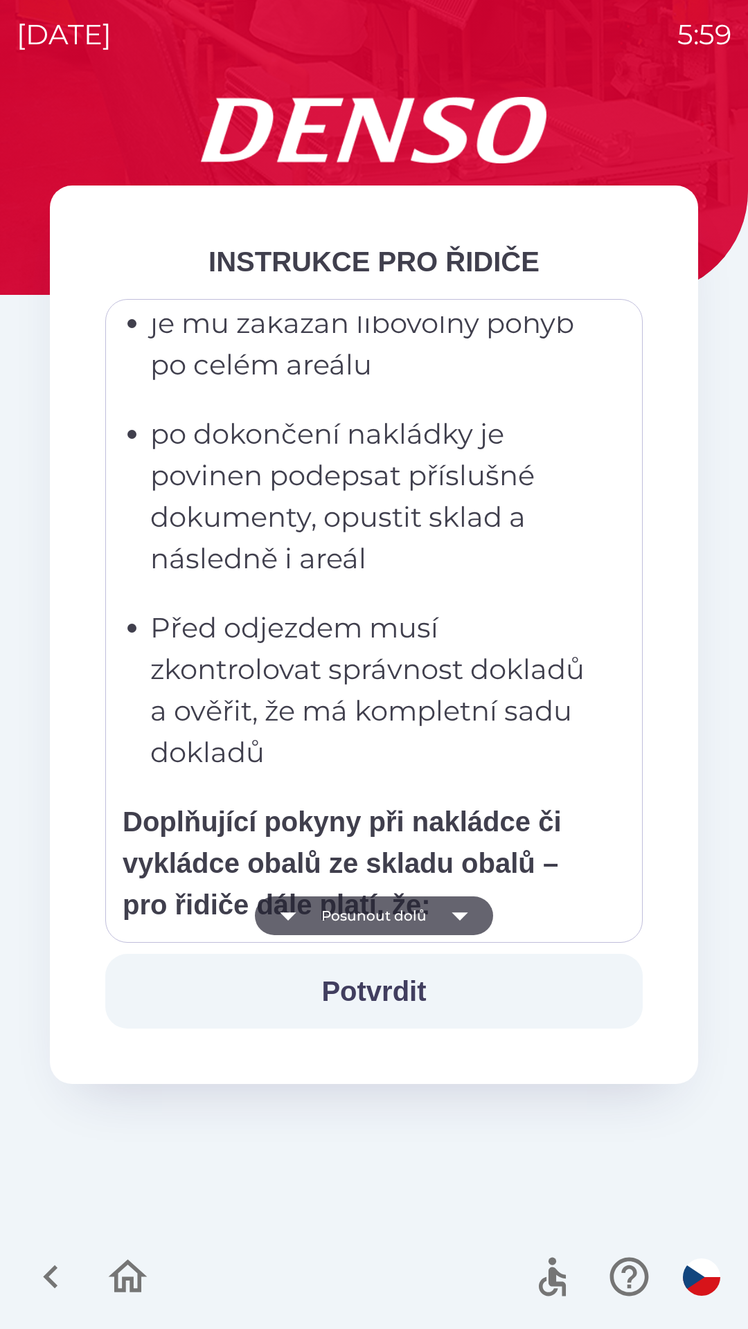
click at [369, 916] on button "Posunout dolů" at bounding box center [374, 916] width 238 height 39
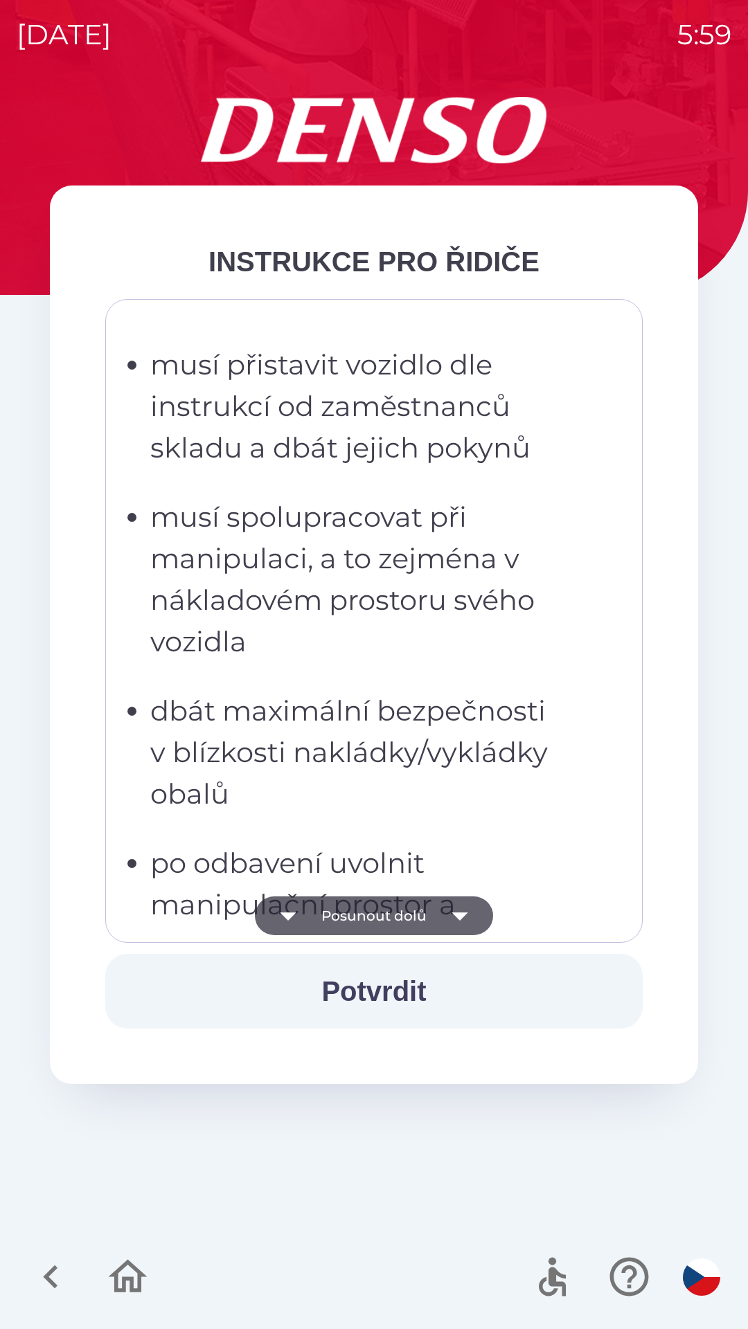
click at [371, 916] on button "Posunout dolů" at bounding box center [374, 916] width 238 height 39
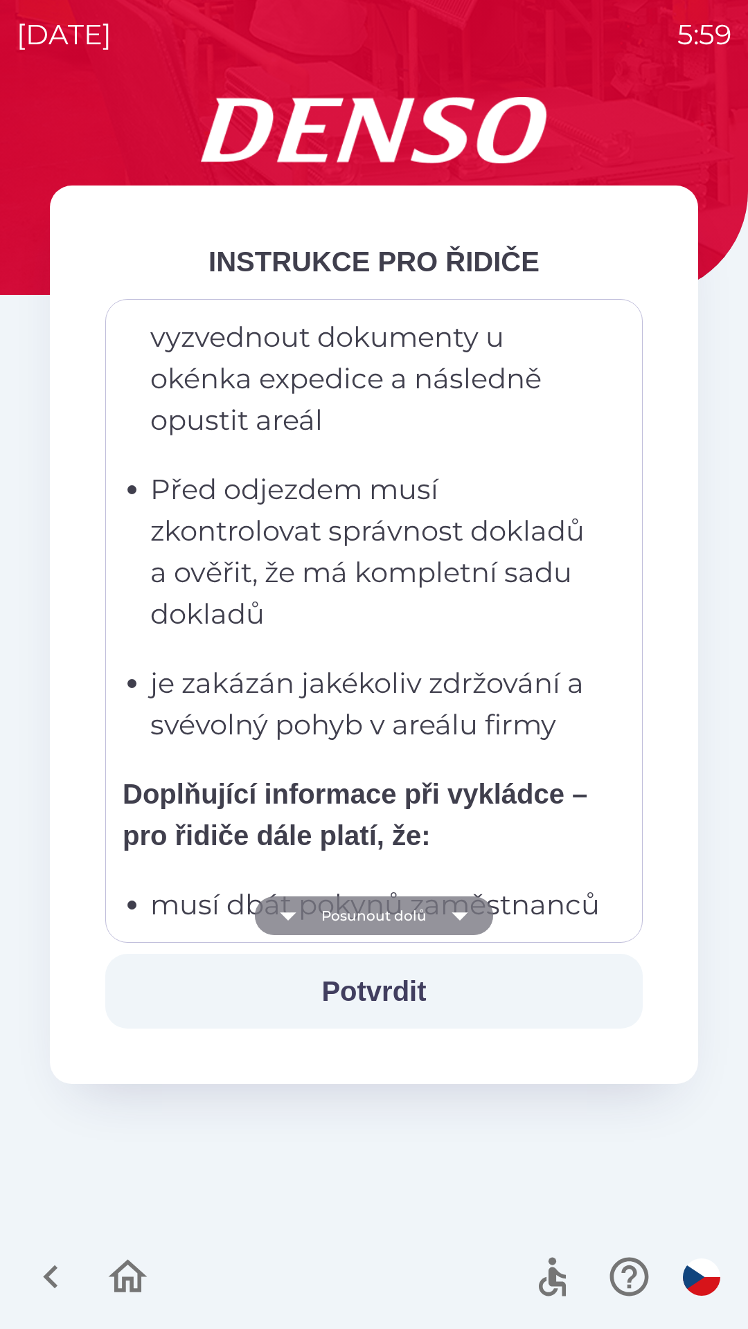
click at [375, 915] on button "Posunout dolů" at bounding box center [374, 916] width 238 height 39
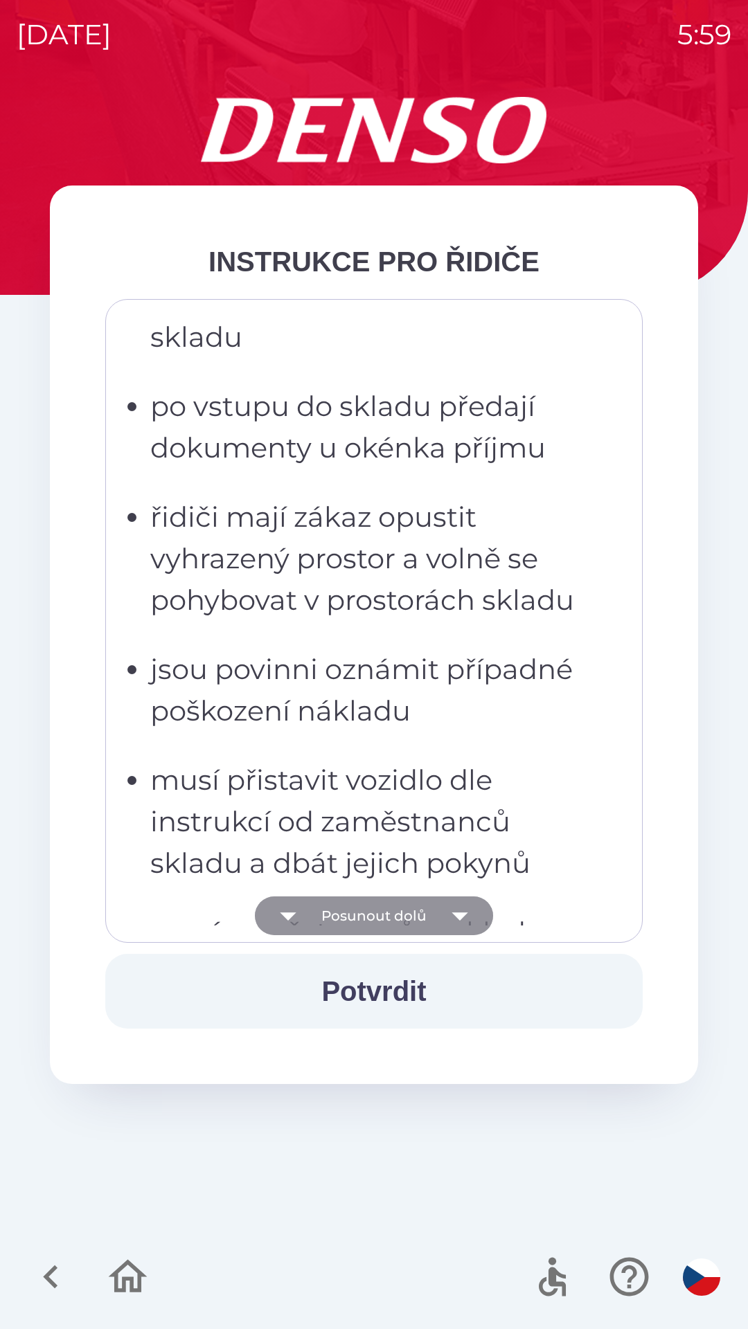
click at [377, 919] on button "Posunout dolů" at bounding box center [374, 916] width 238 height 39
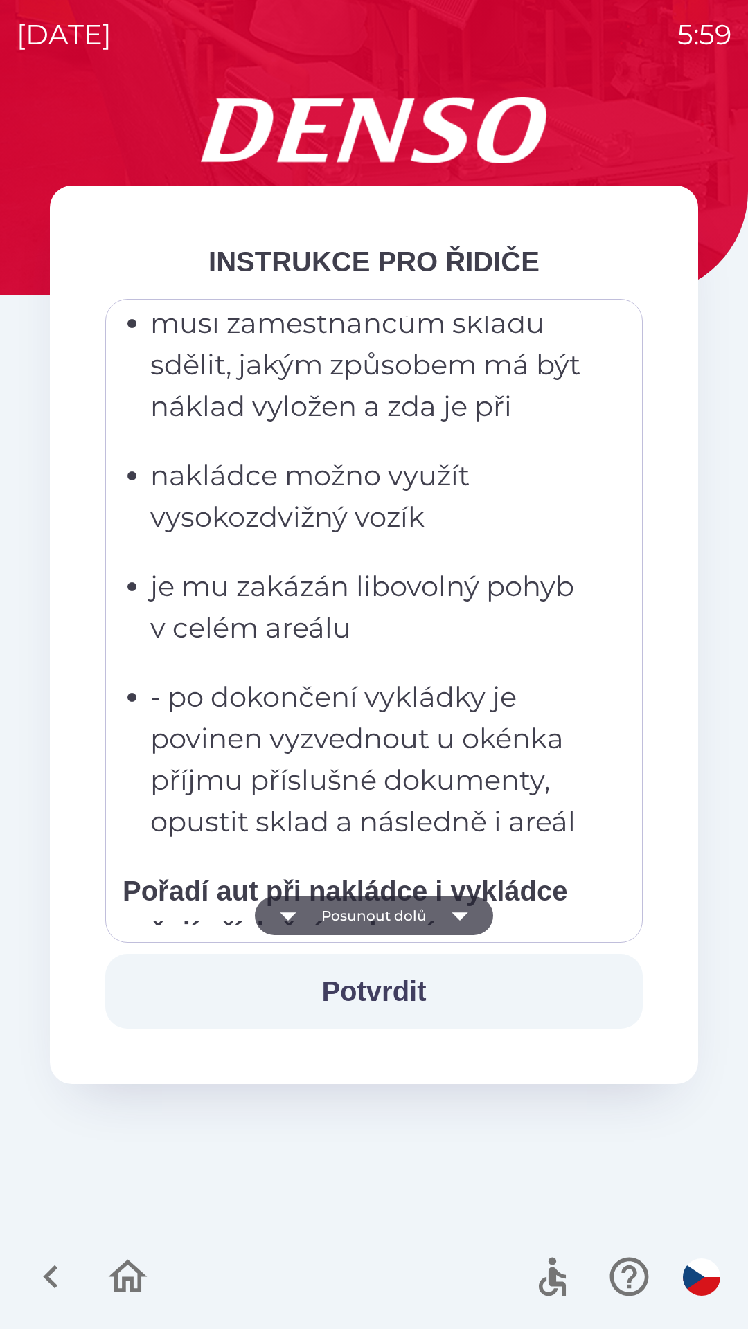
click at [380, 921] on button "Posunout dolů" at bounding box center [374, 916] width 238 height 39
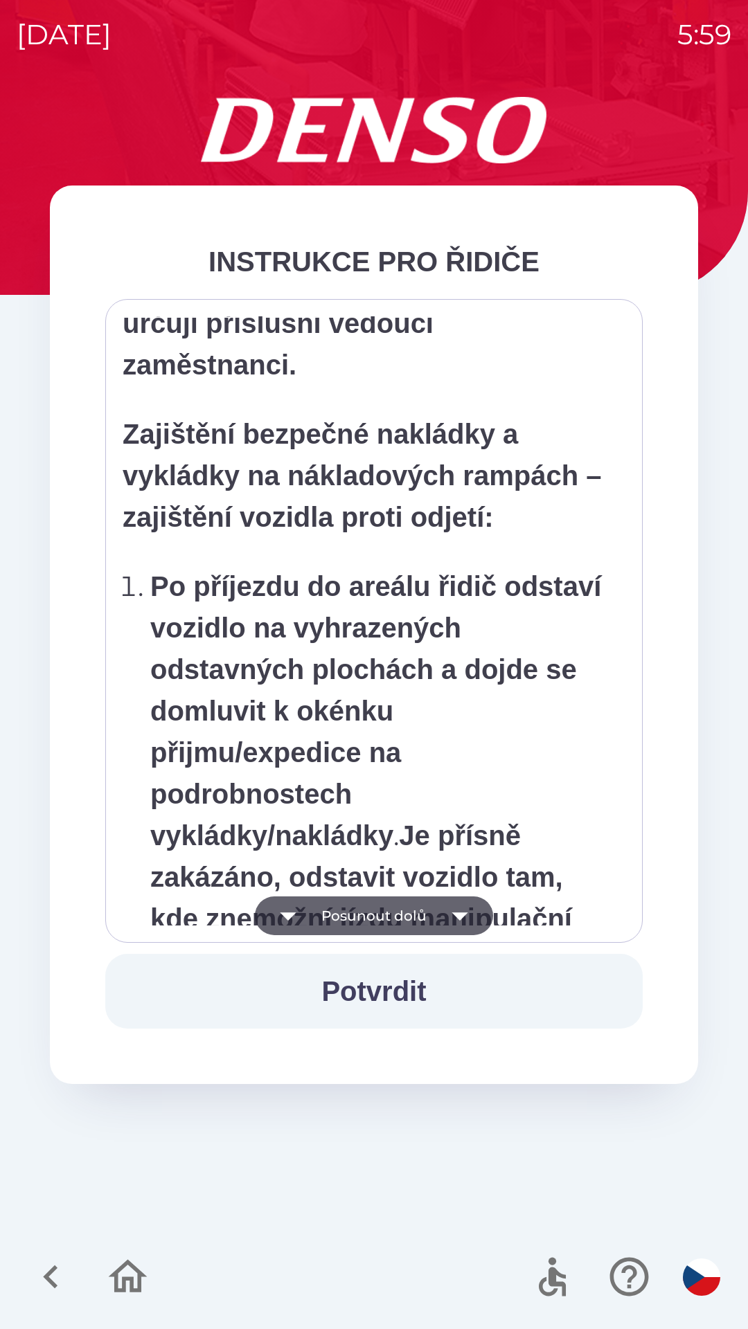
click at [380, 923] on button "Posunout dolů" at bounding box center [374, 916] width 238 height 39
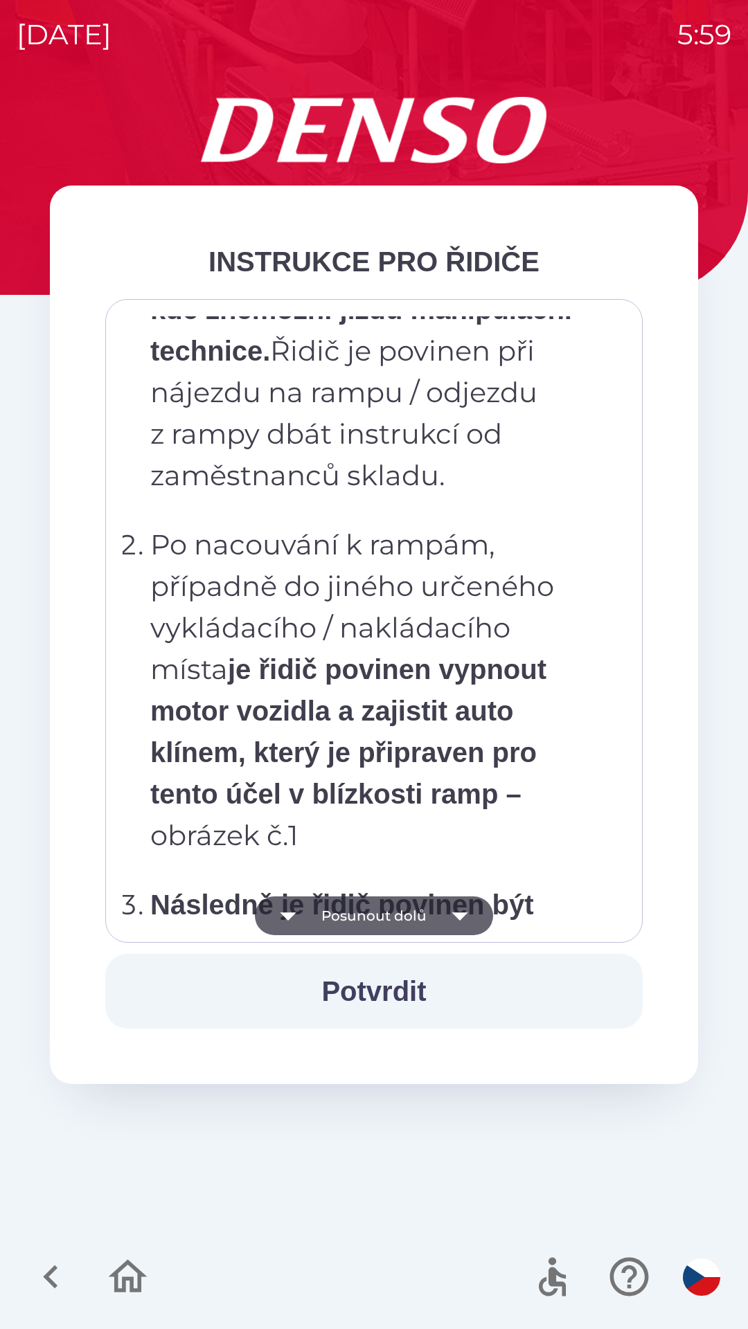
click at [392, 931] on button "Posunout dolů" at bounding box center [374, 916] width 238 height 39
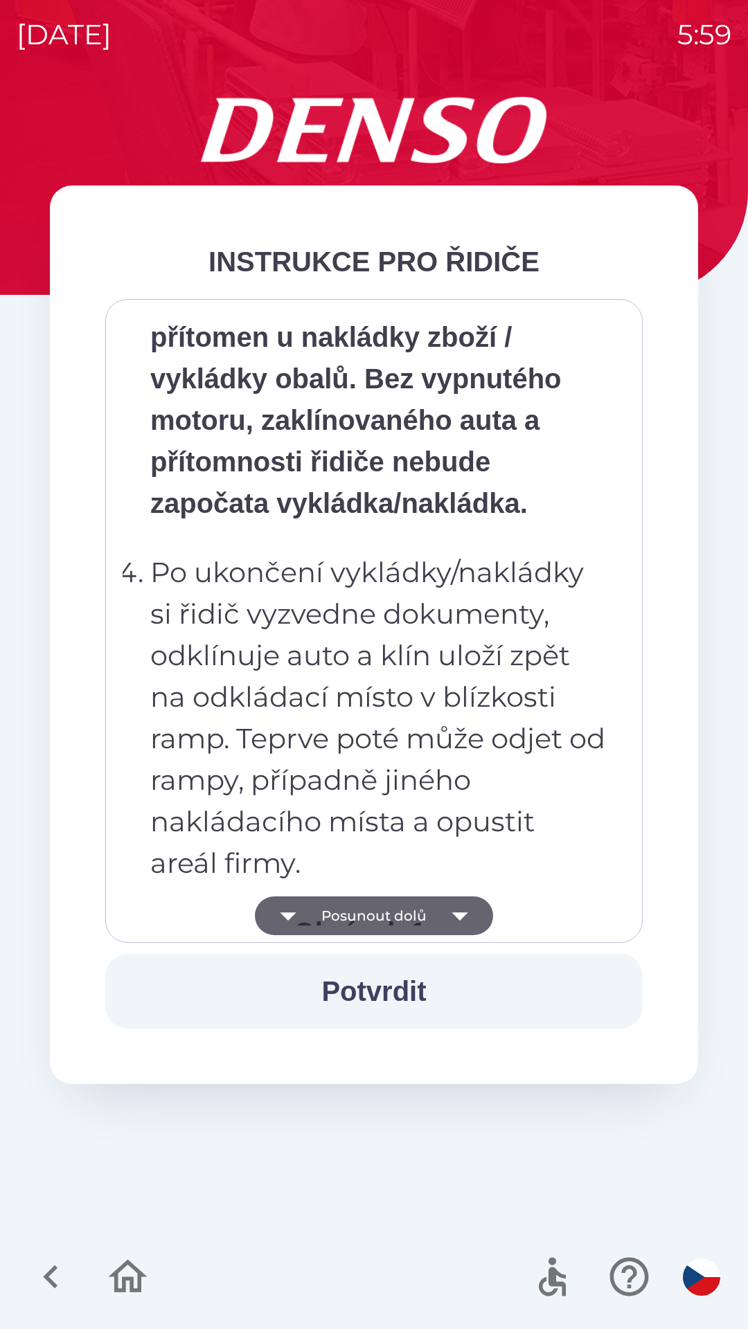
click at [389, 919] on button "Posunout dolů" at bounding box center [374, 916] width 238 height 39
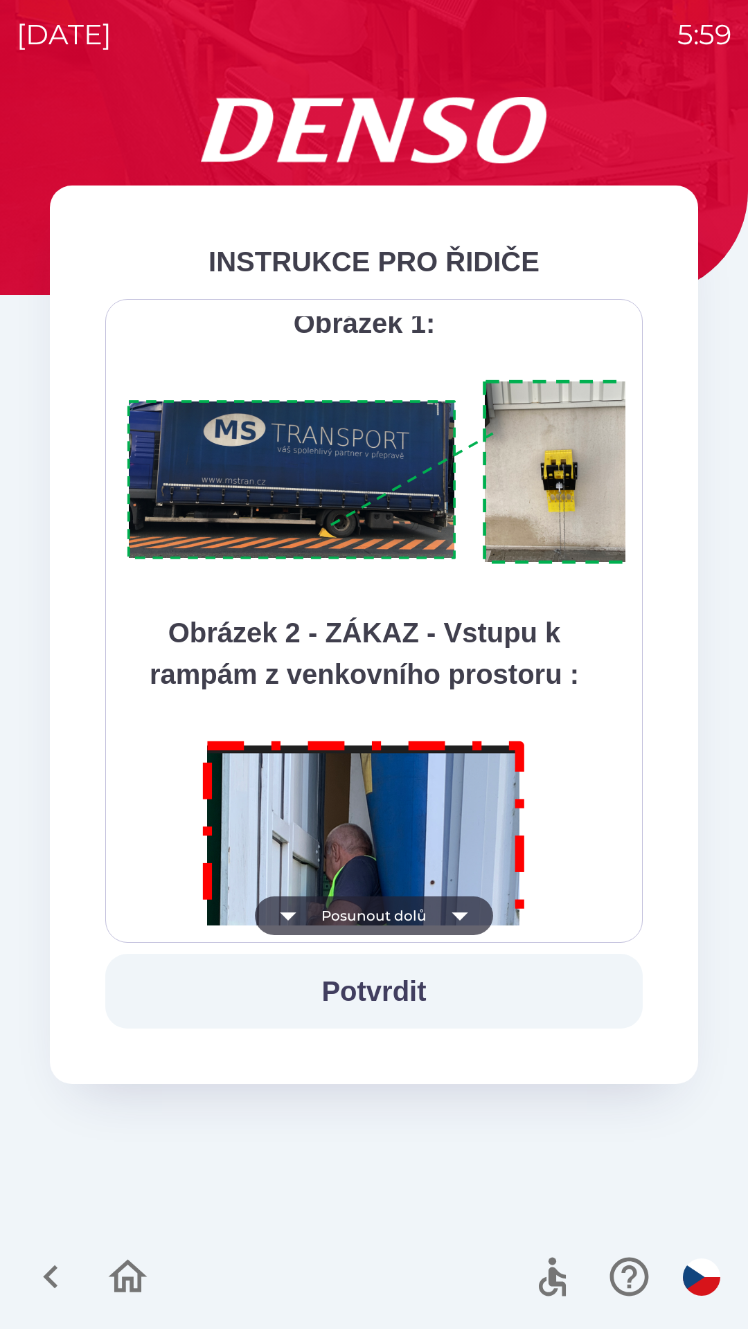
click at [383, 920] on button "Posunout dolů" at bounding box center [374, 916] width 238 height 39
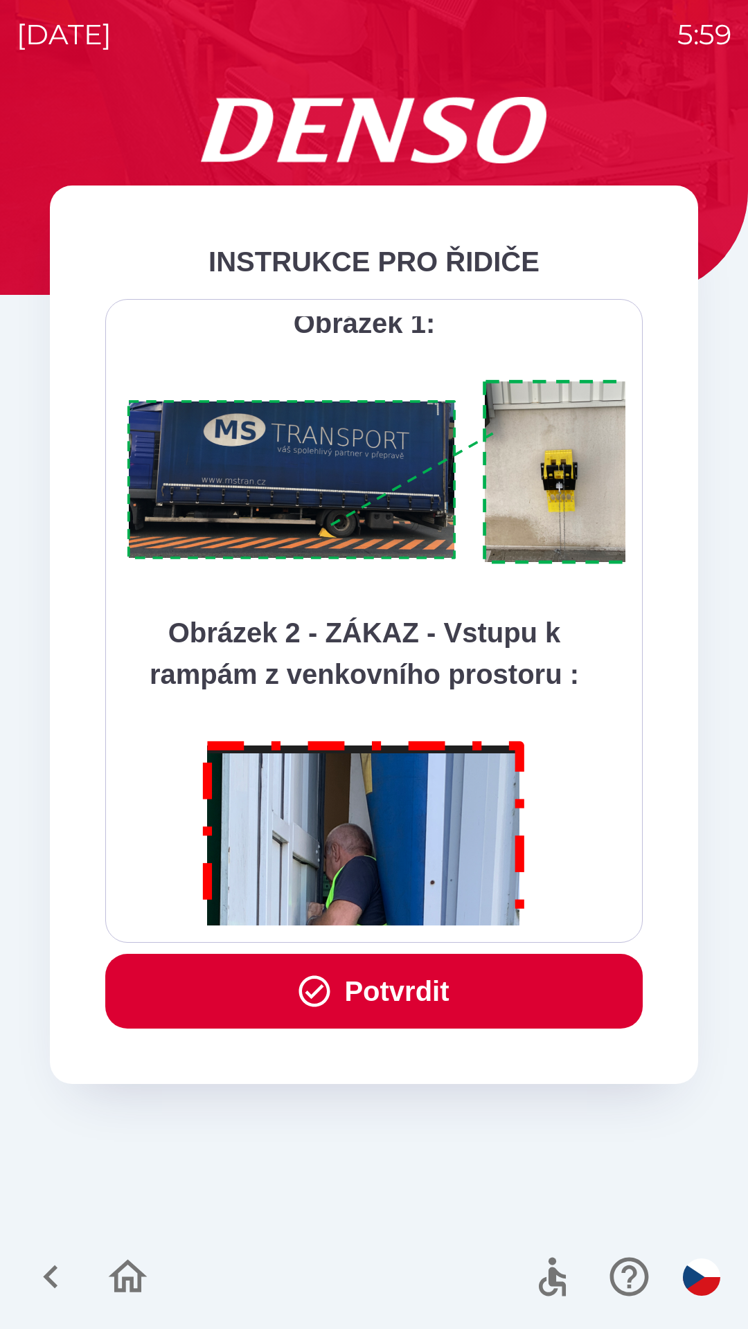
scroll to position [7782, 0]
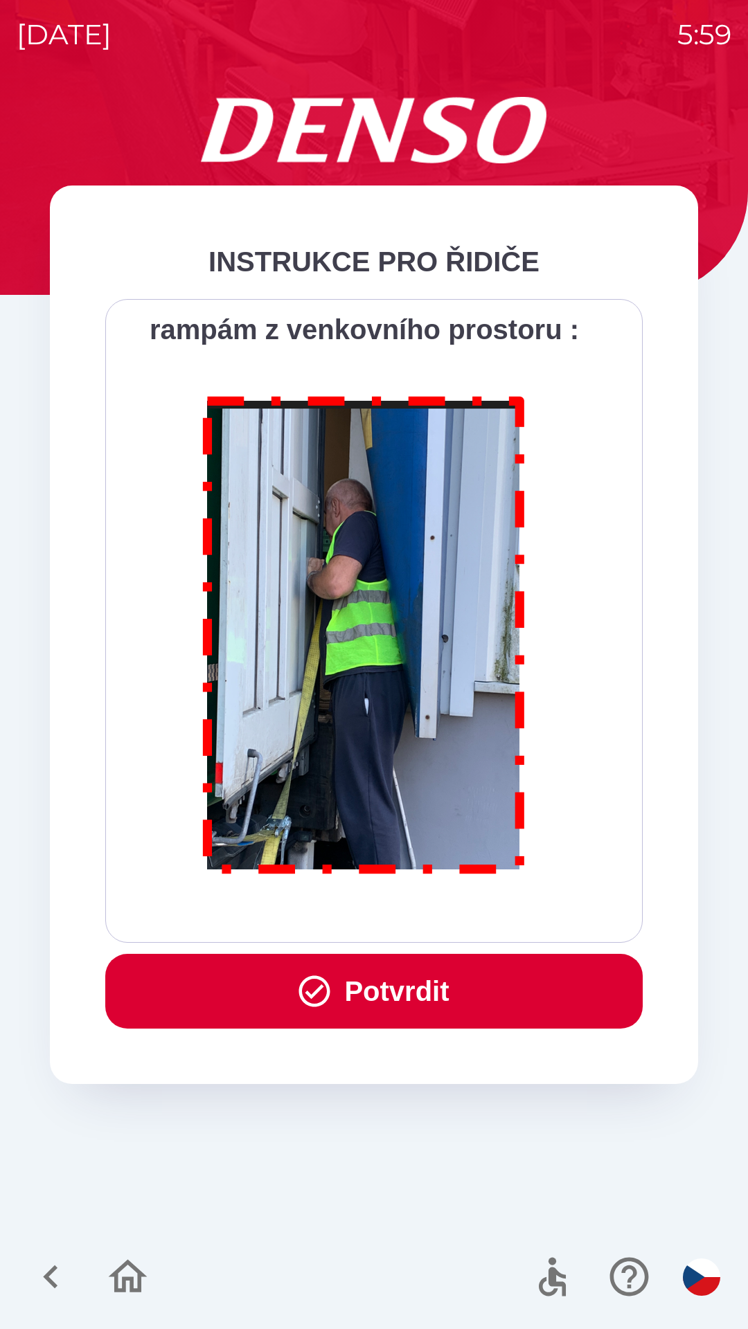
click at [377, 915] on div "Všichni řidiči přijíždějící do skladu firmy DENSO CZECH s.r.o. jsou po průjezdu…" at bounding box center [374, 620] width 503 height 609
click at [433, 1002] on button "Potvrdit" at bounding box center [373, 991] width 537 height 75
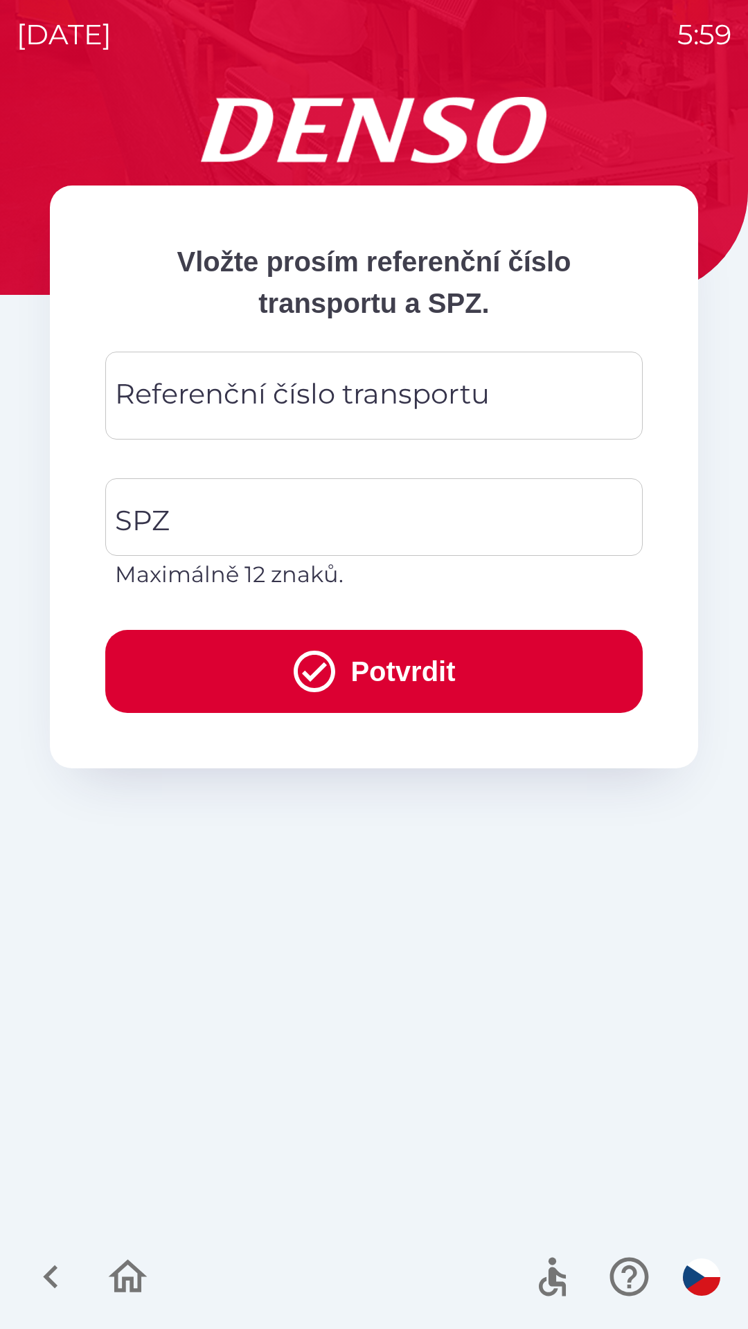
click at [232, 398] on div "Referenční číslo transportu Referenční číslo transportu" at bounding box center [373, 396] width 537 height 88
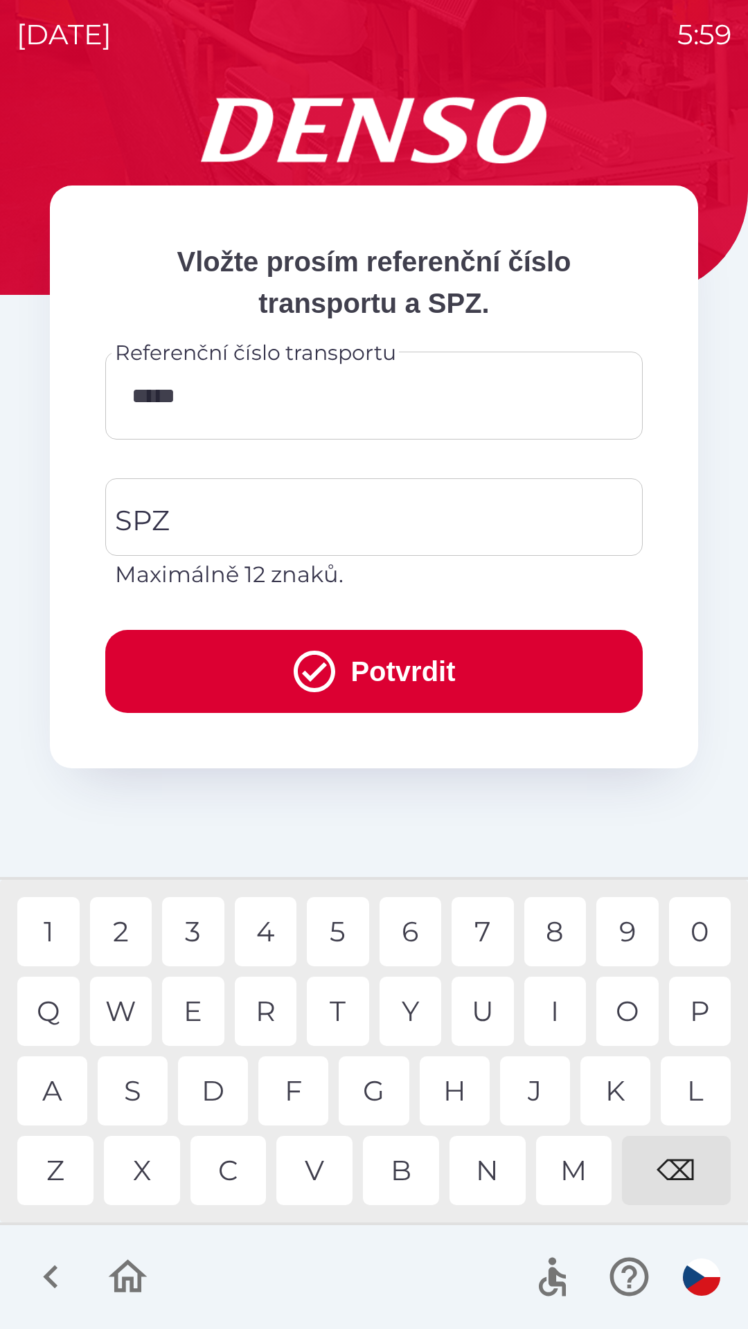
click at [335, 932] on div "5" at bounding box center [338, 931] width 62 height 69
click at [193, 944] on div "3" at bounding box center [193, 931] width 62 height 69
type input "********"
click at [264, 510] on input "SPZ" at bounding box center [363, 517] width 504 height 65
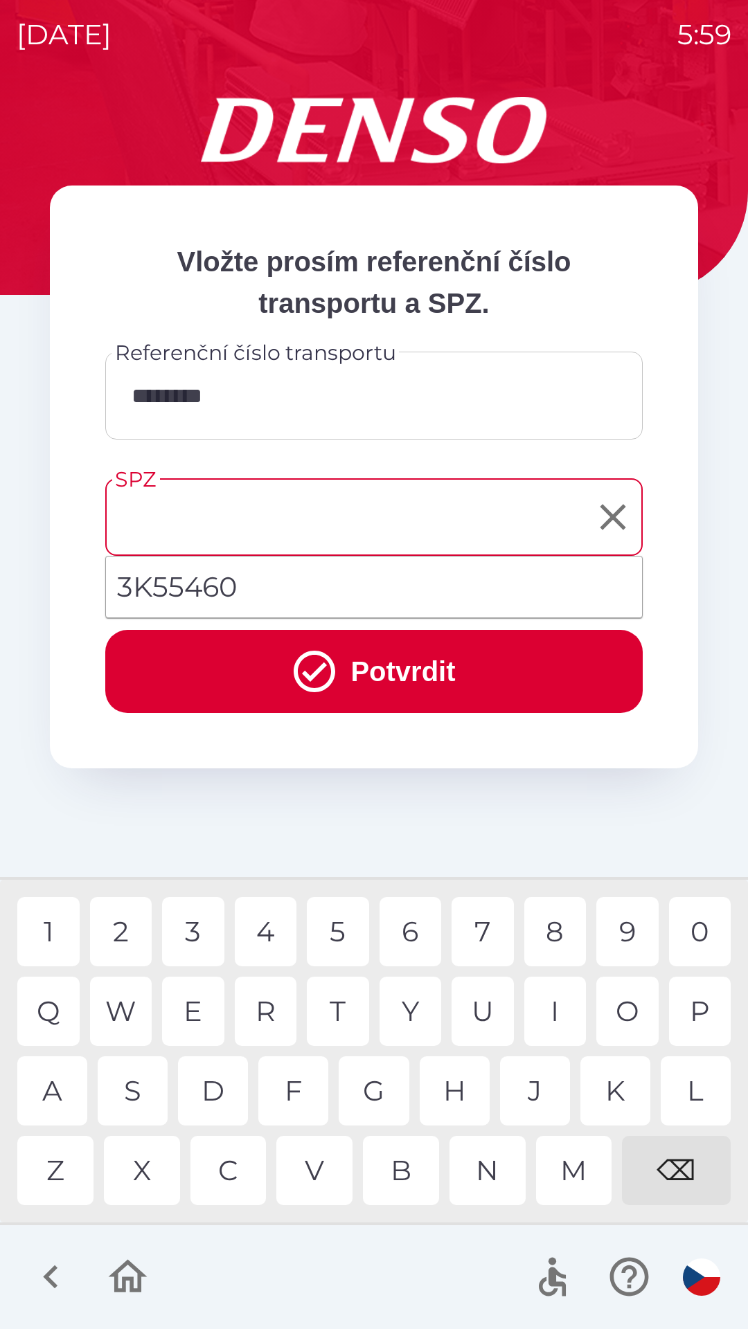
click at [219, 585] on li "3K55460" at bounding box center [374, 587] width 536 height 50
type input "*******"
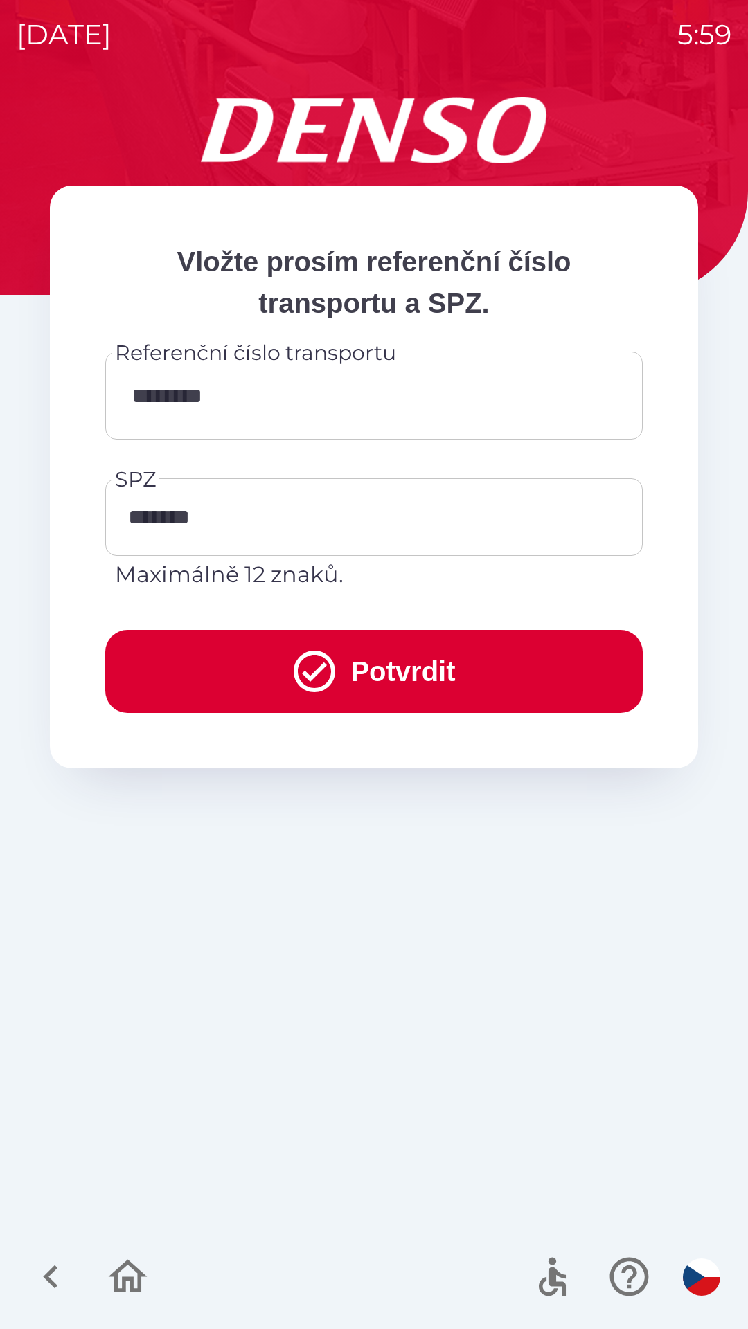
click at [331, 663] on icon "submit" at bounding box center [314, 672] width 50 height 50
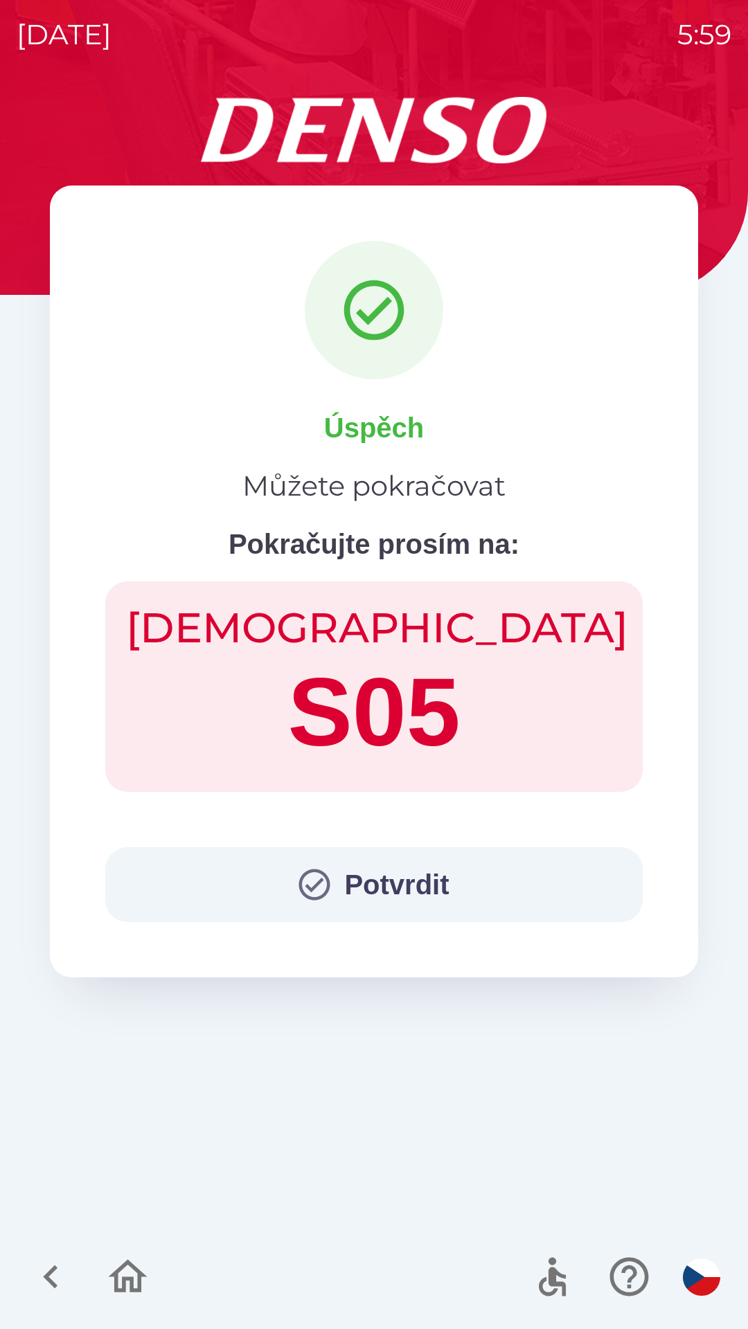
click at [394, 892] on button "Potvrdit" at bounding box center [373, 885] width 537 height 75
